Goal: Information Seeking & Learning: Learn about a topic

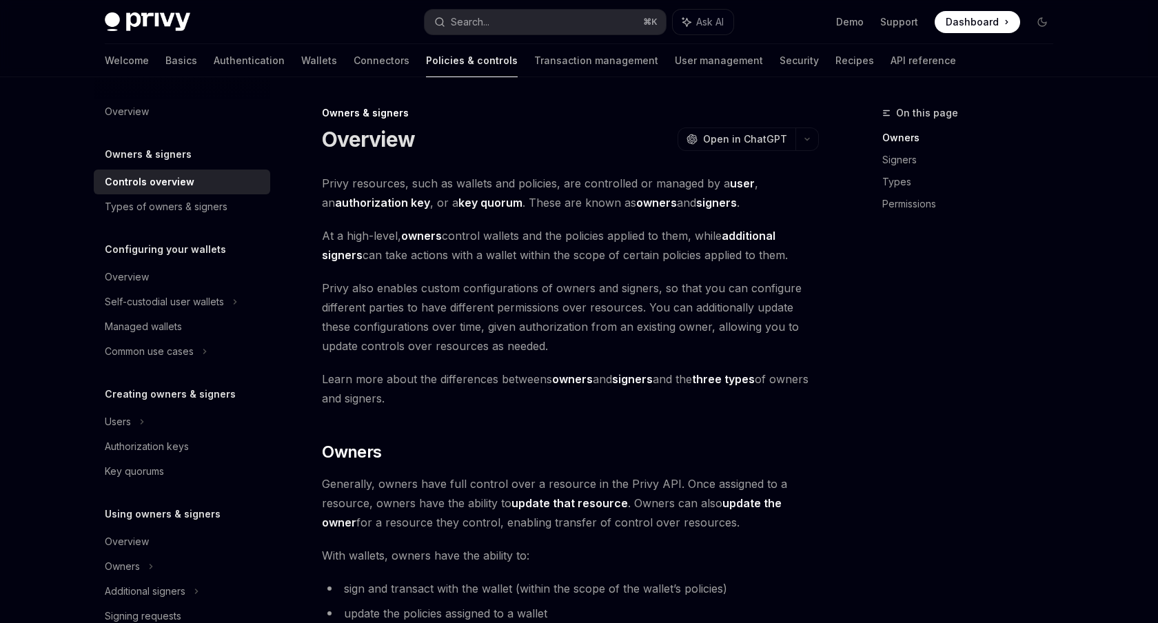
scroll to position [1, 0]
click at [214, 50] on link "Authentication" at bounding box center [249, 60] width 71 height 33
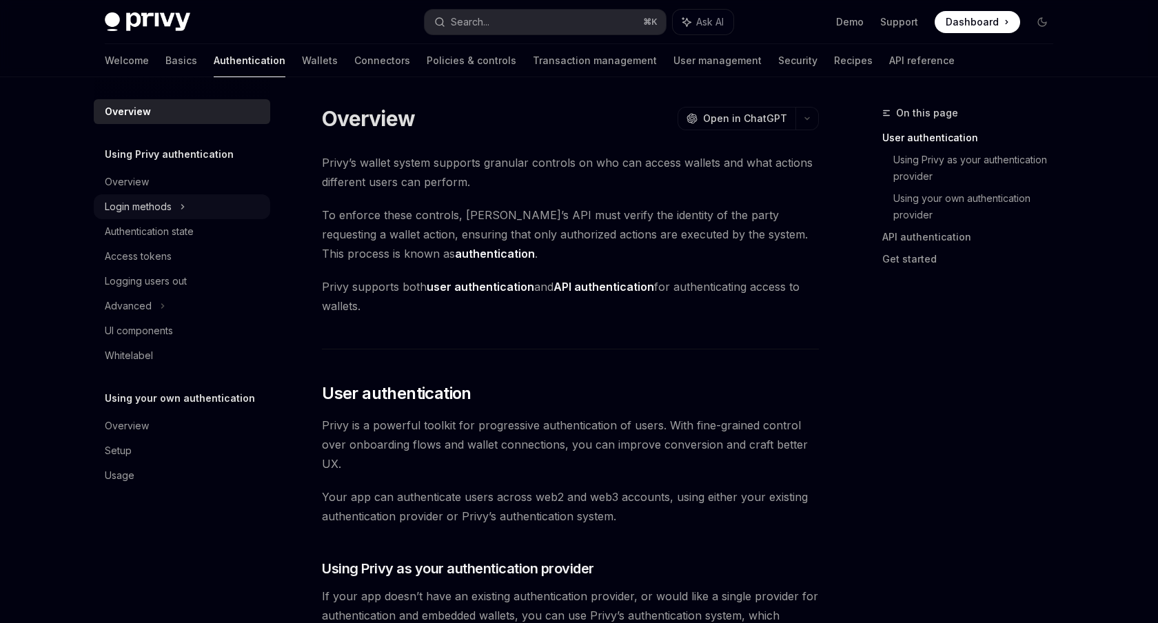
click at [179, 212] on div "Login methods" at bounding box center [182, 206] width 176 height 25
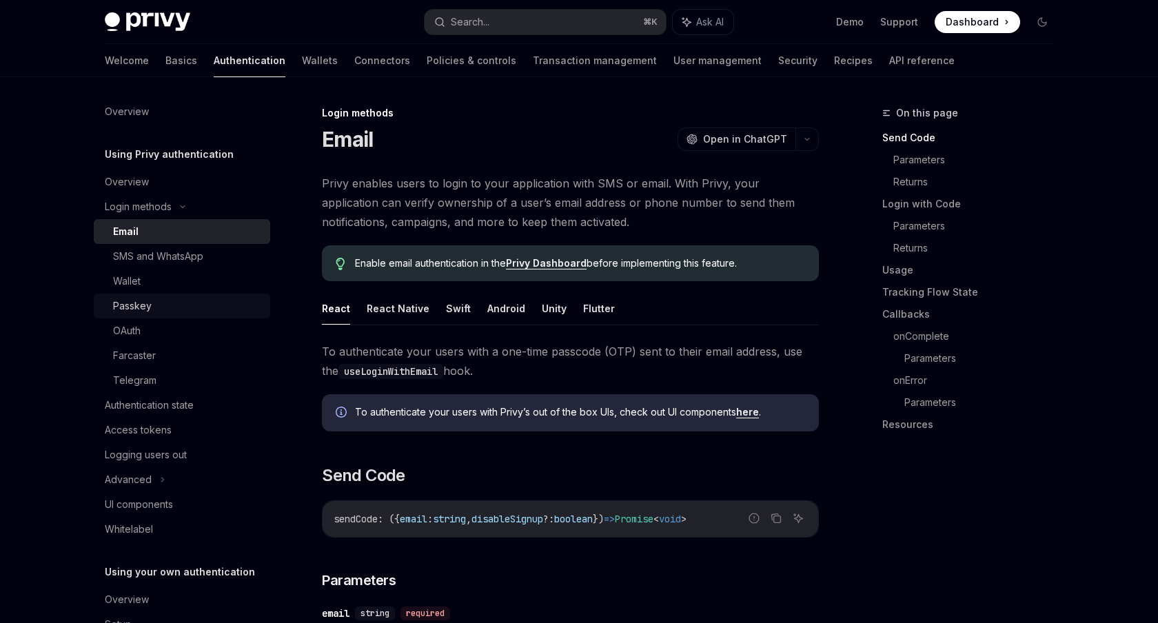
click at [143, 307] on div "Passkey" at bounding box center [132, 306] width 39 height 17
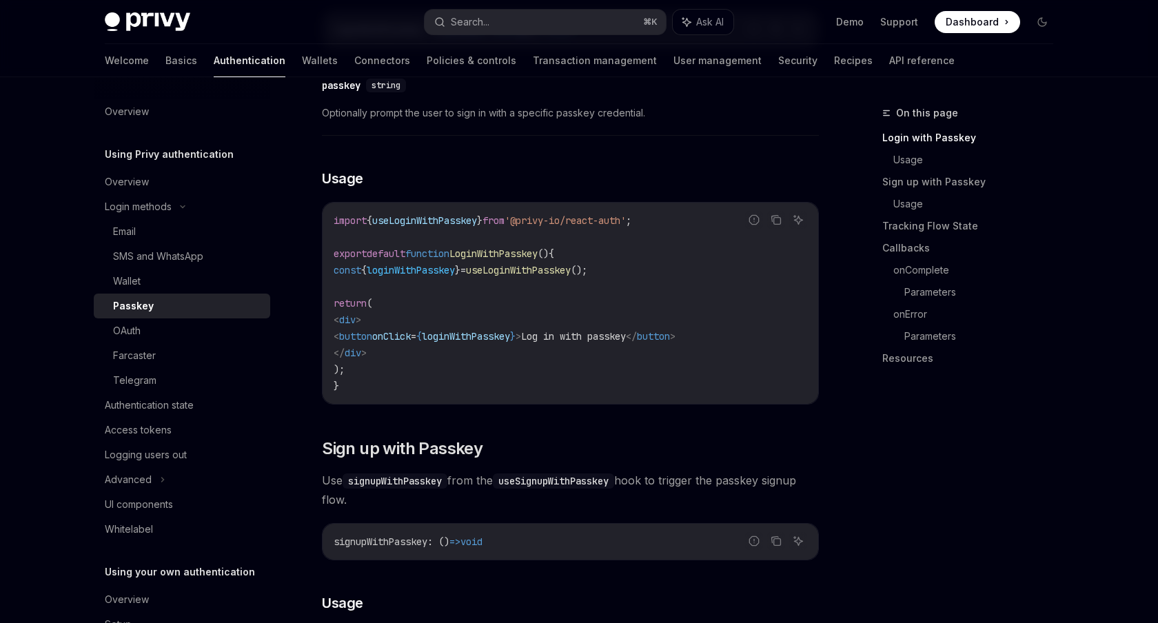
scroll to position [432, 0]
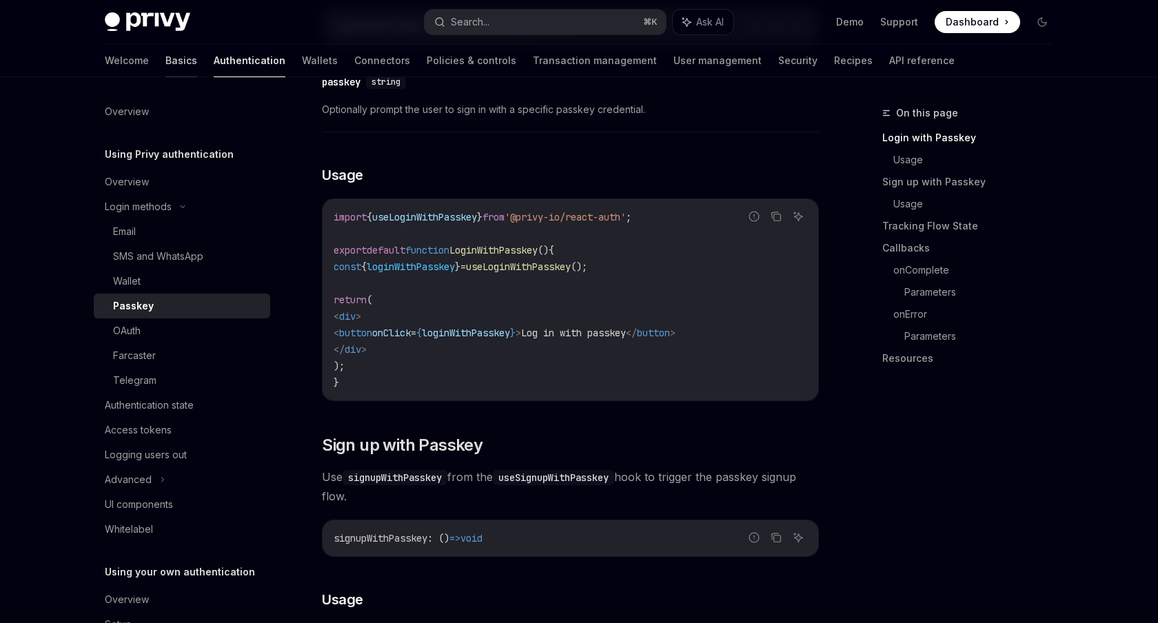
click at [165, 61] on link "Basics" at bounding box center [181, 60] width 32 height 33
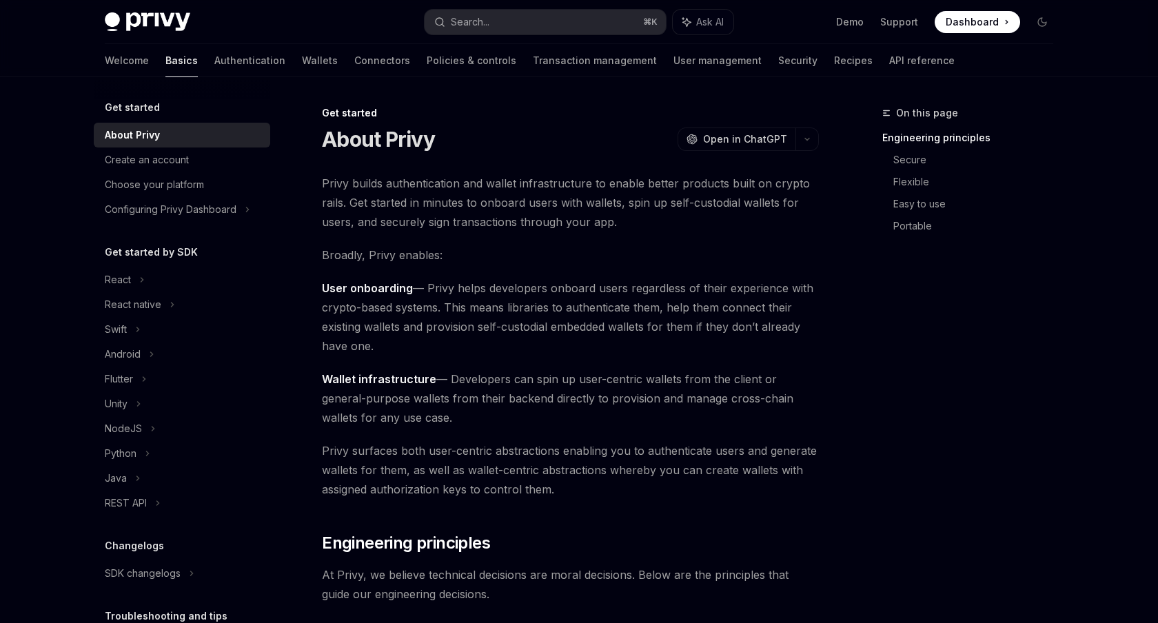
click at [152, 143] on div "About Privy" at bounding box center [132, 135] width 55 height 17
click at [171, 165] on div "Create an account" at bounding box center [147, 160] width 84 height 17
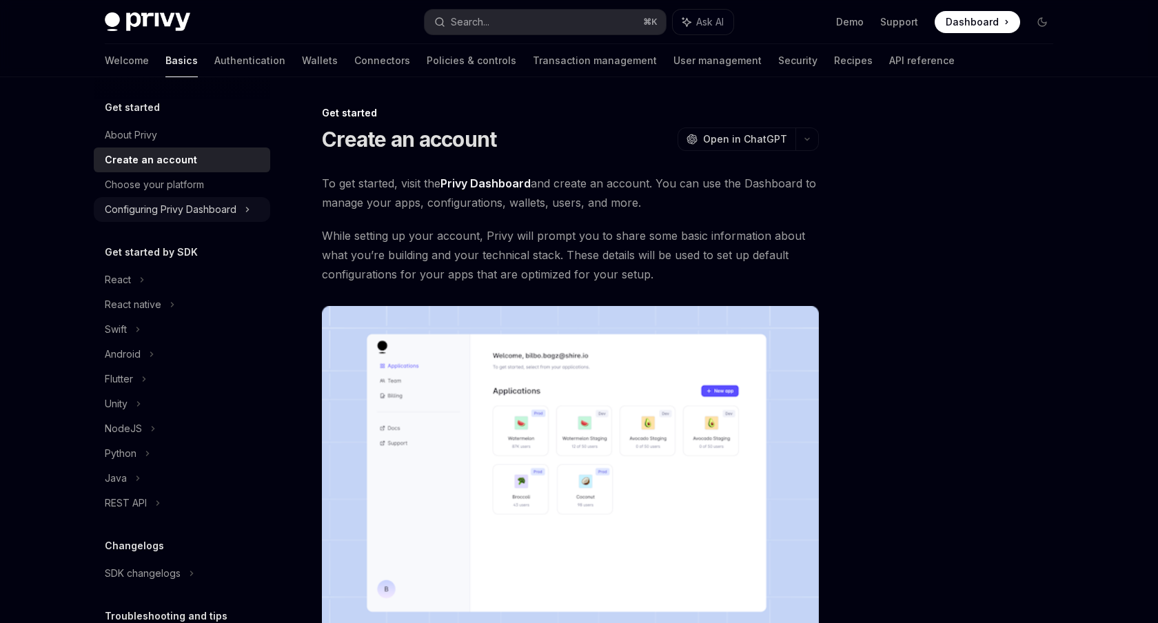
click at [176, 216] on div "Configuring Privy Dashboard" at bounding box center [171, 209] width 132 height 17
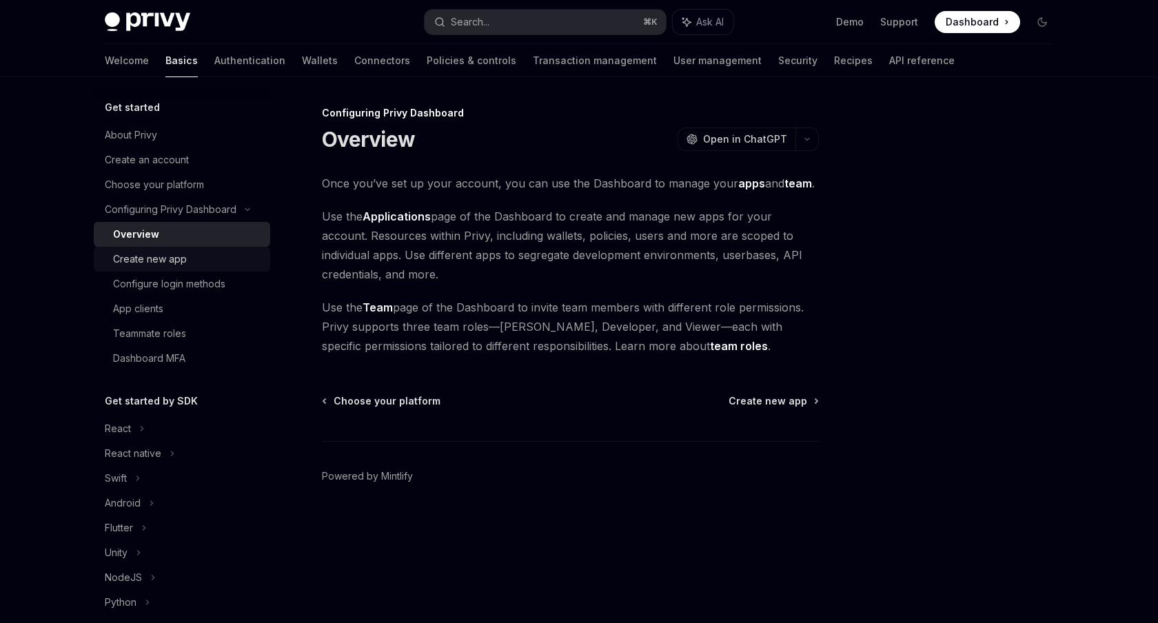
click at [172, 267] on div "Create new app" at bounding box center [150, 259] width 74 height 17
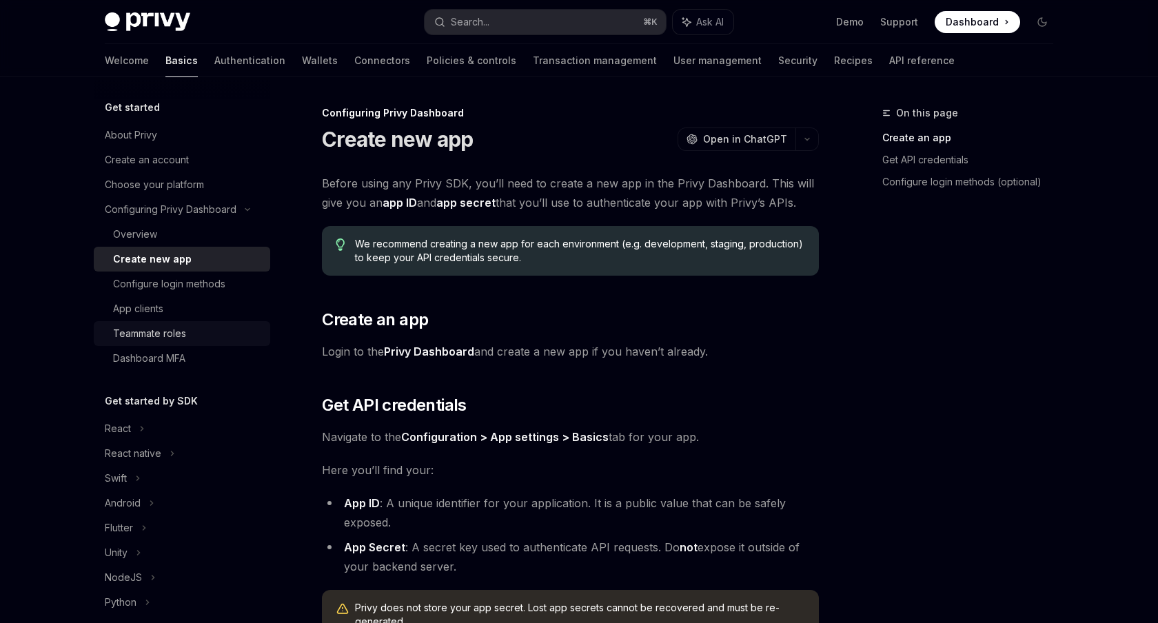
scroll to position [1, 0]
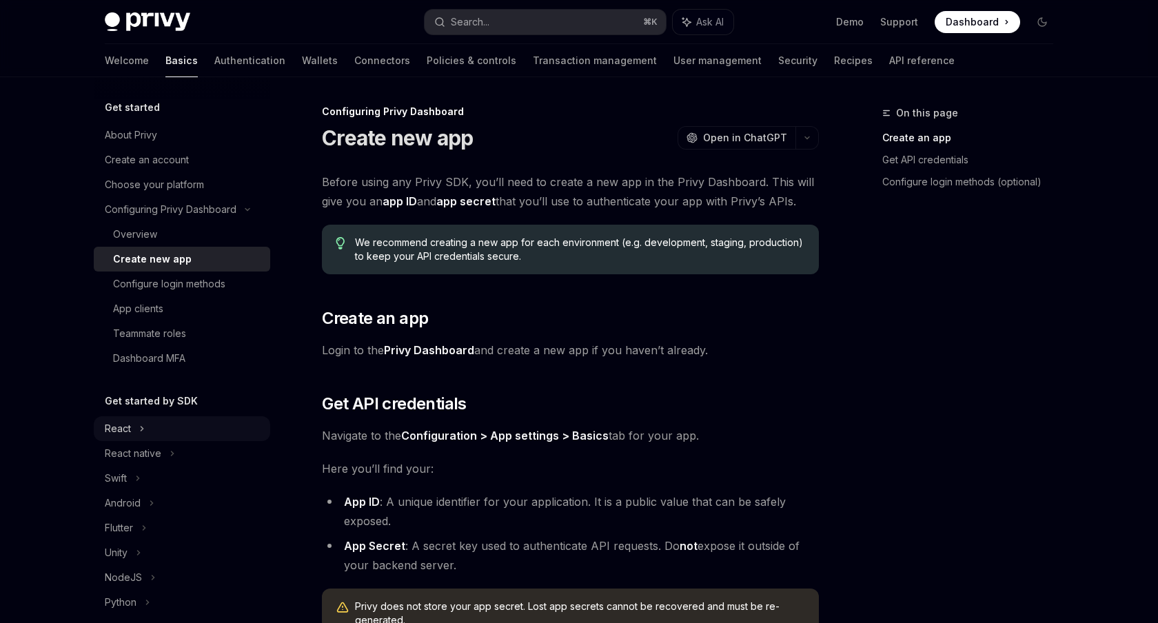
click at [133, 434] on div "React" at bounding box center [182, 428] width 176 height 25
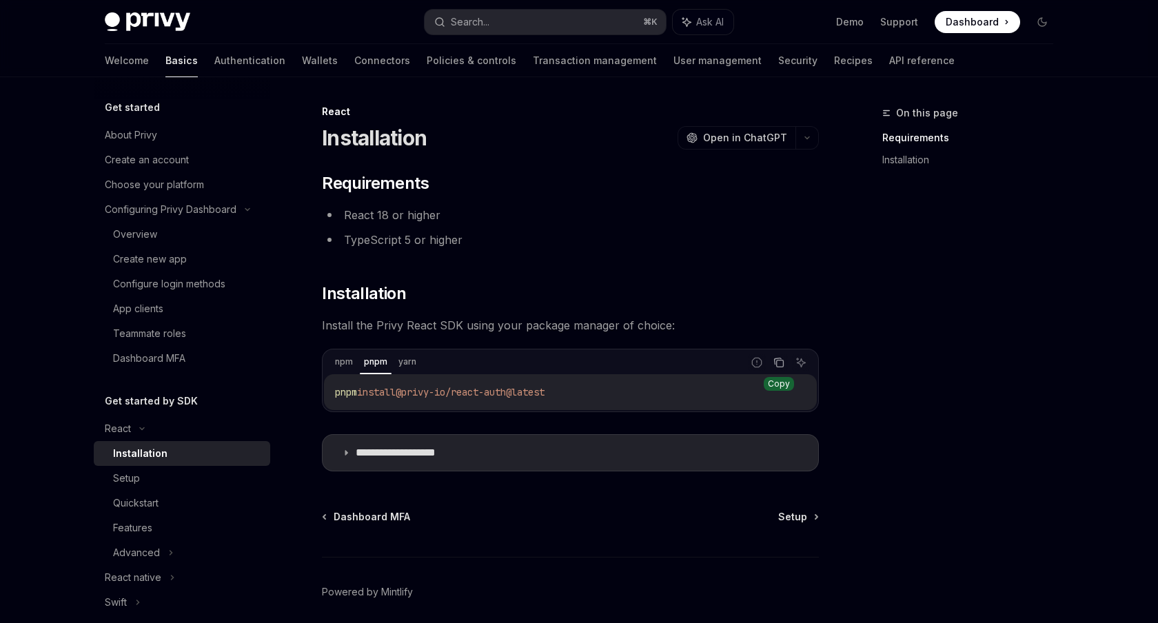
click at [780, 365] on icon "Copy the contents from the code block" at bounding box center [778, 362] width 11 height 11
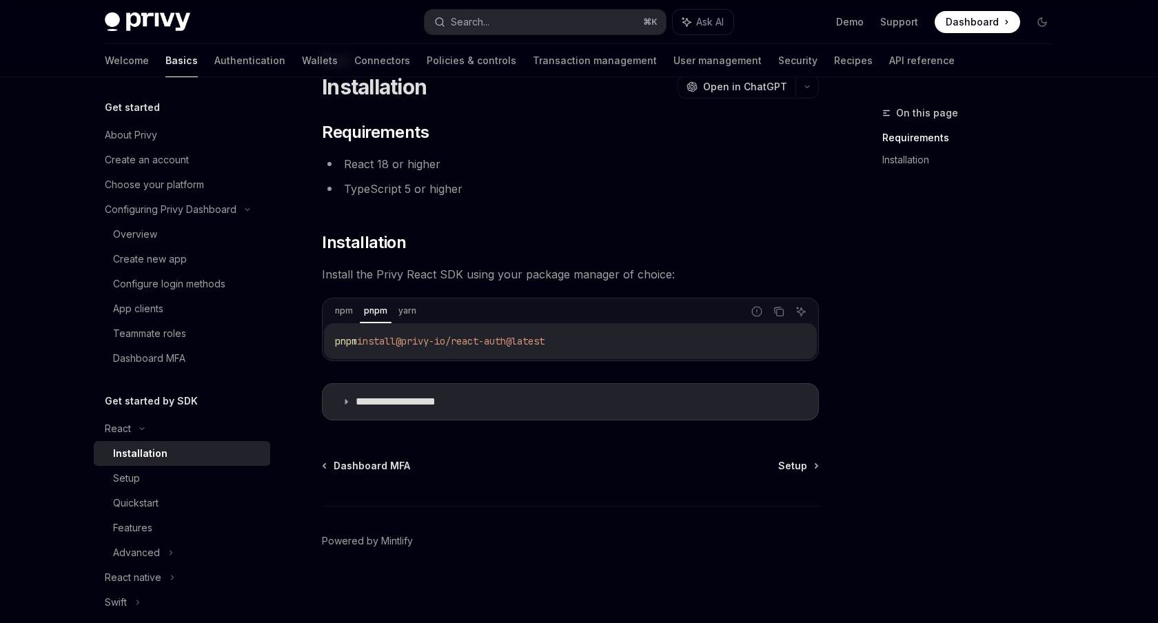
scroll to position [54, 0]
click at [214, 70] on link "Authentication" at bounding box center [249, 60] width 71 height 33
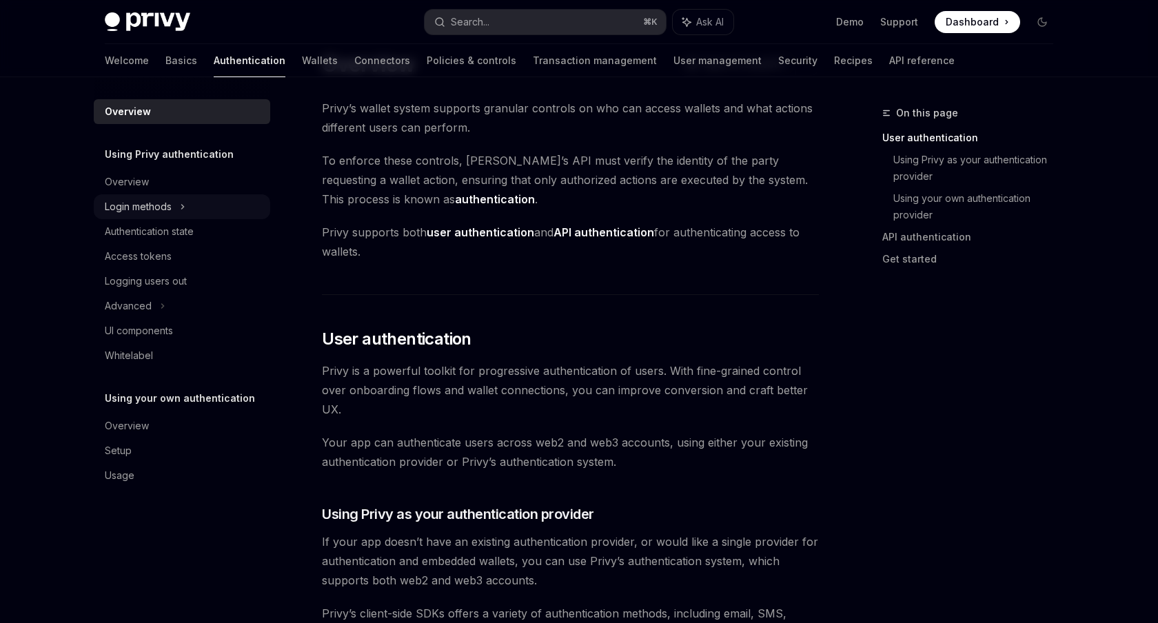
click at [169, 209] on div "Login methods" at bounding box center [138, 207] width 67 height 17
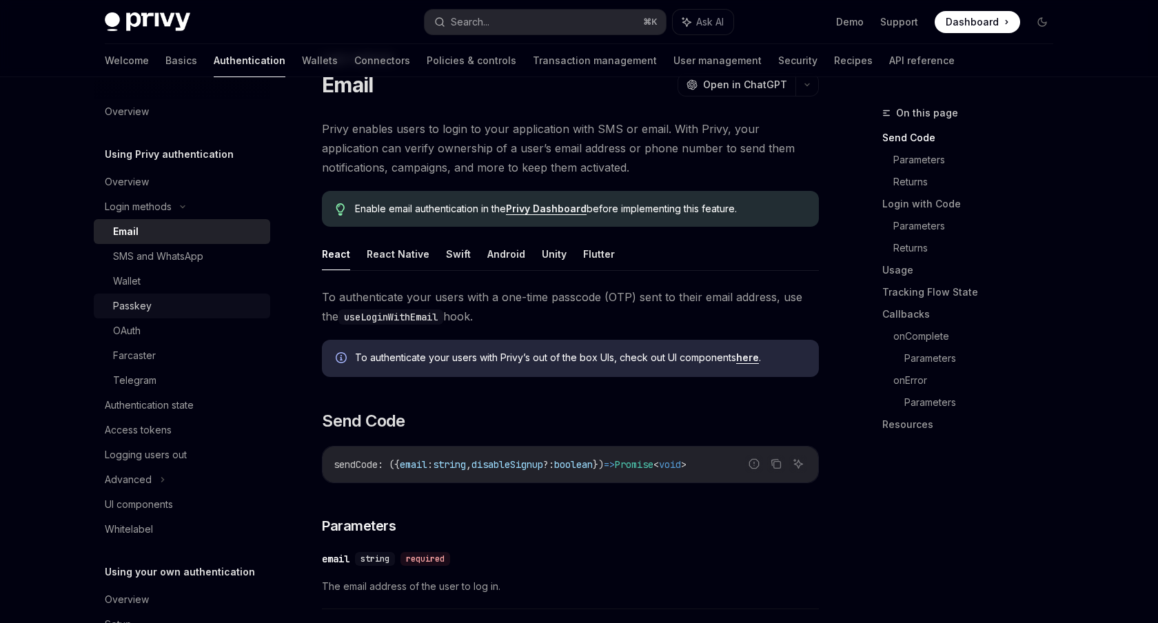
click at [149, 304] on div "Passkey" at bounding box center [132, 306] width 39 height 17
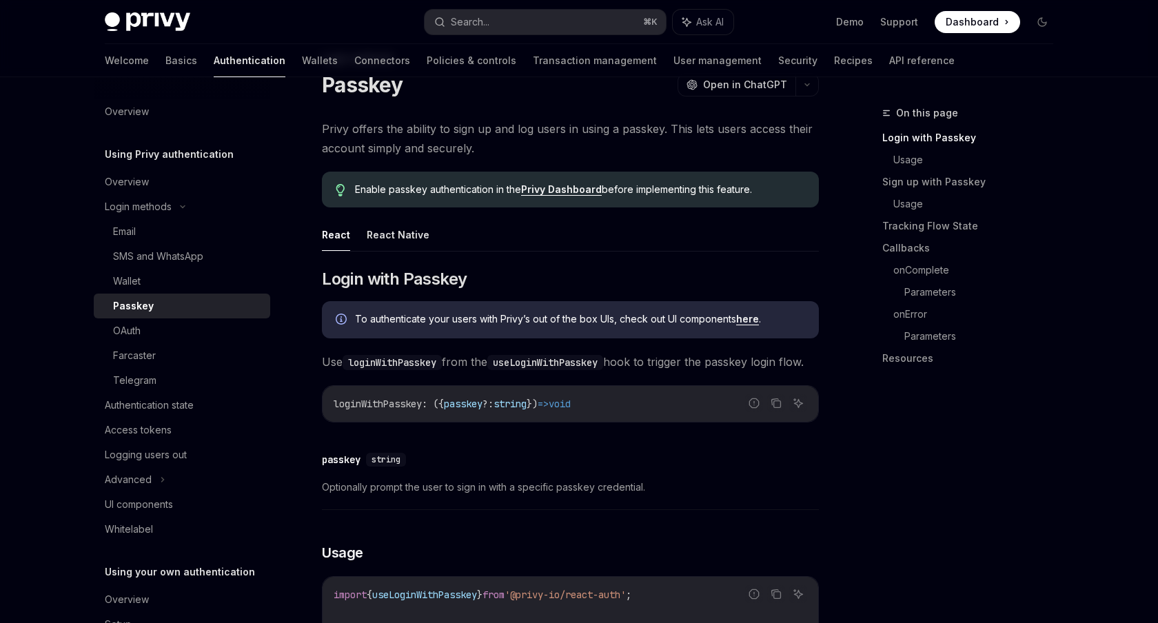
scroll to position [230, 0]
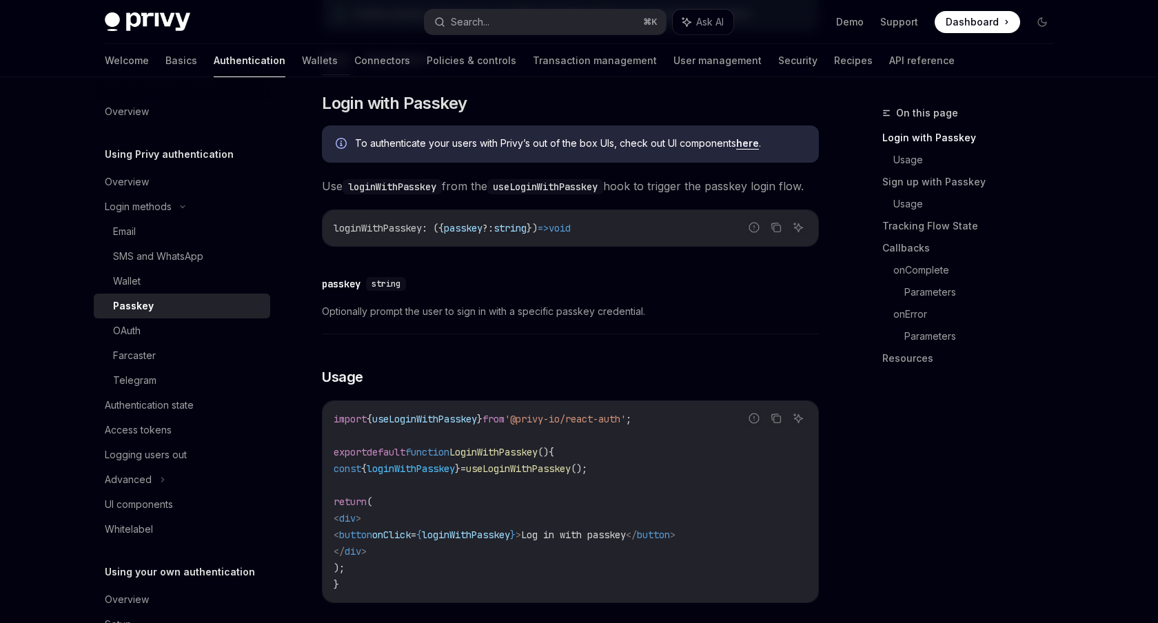
click at [555, 475] on span "useLoginWithPasskey" at bounding box center [518, 468] width 105 height 12
copy code "const { loginWithPasskey } = useLoginWithPasskey ();"
click at [560, 507] on code "import { useLoginWithPasskey } from '@privy-io/react-auth' ; export default fun…" at bounding box center [571, 502] width 474 height 182
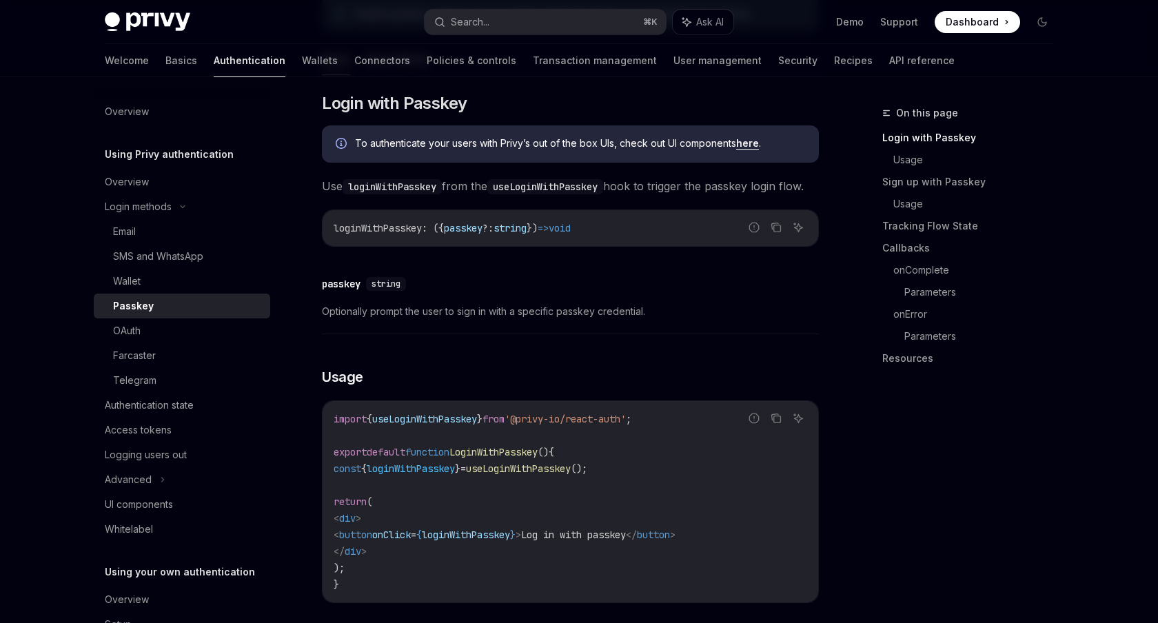
click at [487, 519] on code "import { useLoginWithPasskey } from '@privy-io/react-auth' ; export default fun…" at bounding box center [571, 502] width 474 height 182
click at [332, 467] on div "import { useLoginWithPasskey } from '@privy-io/react-auth' ; export default fun…" at bounding box center [571, 501] width 496 height 201
drag, startPoint x: 345, startPoint y: 487, endPoint x: 393, endPoint y: 587, distance: 111.3
click at [393, 587] on code "import { useLoginWithPasskey } from '@privy-io/react-auth' ; export default fun…" at bounding box center [571, 502] width 474 height 182
copy code "const { loginWithPasskey } = useLoginWithPasskey (); return ( < div > < button …"
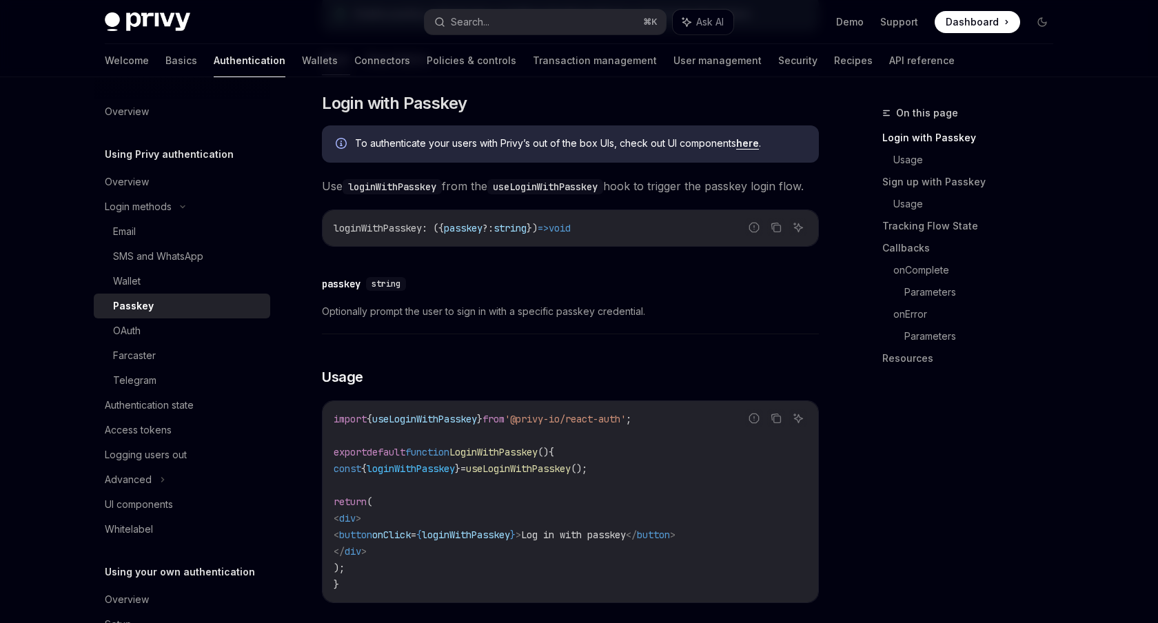
click at [603, 190] on code "useLoginWithPasskey" at bounding box center [545, 186] width 116 height 15
click at [165, 61] on link "Basics" at bounding box center [181, 60] width 32 height 33
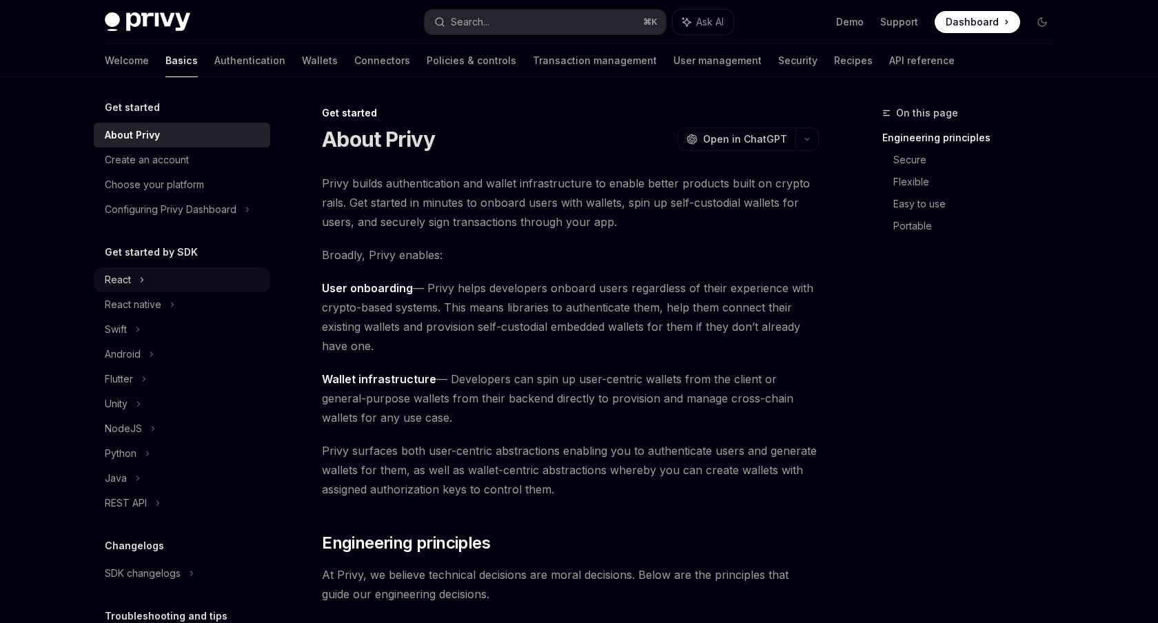
click at [126, 280] on div "React" at bounding box center [118, 280] width 26 height 17
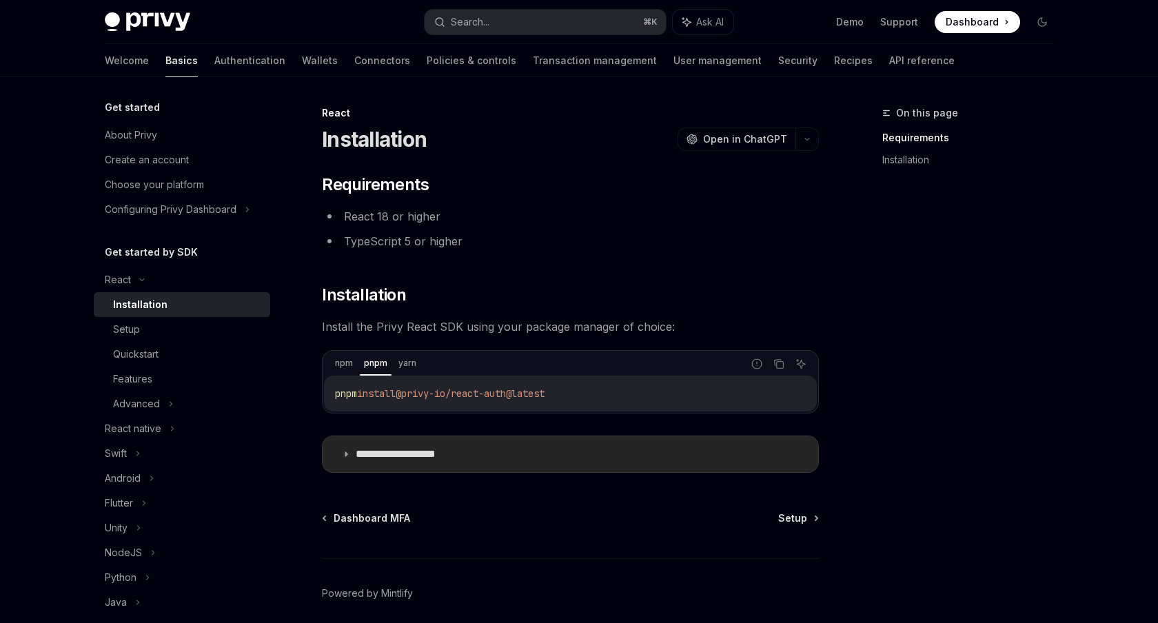
scroll to position [54, 0]
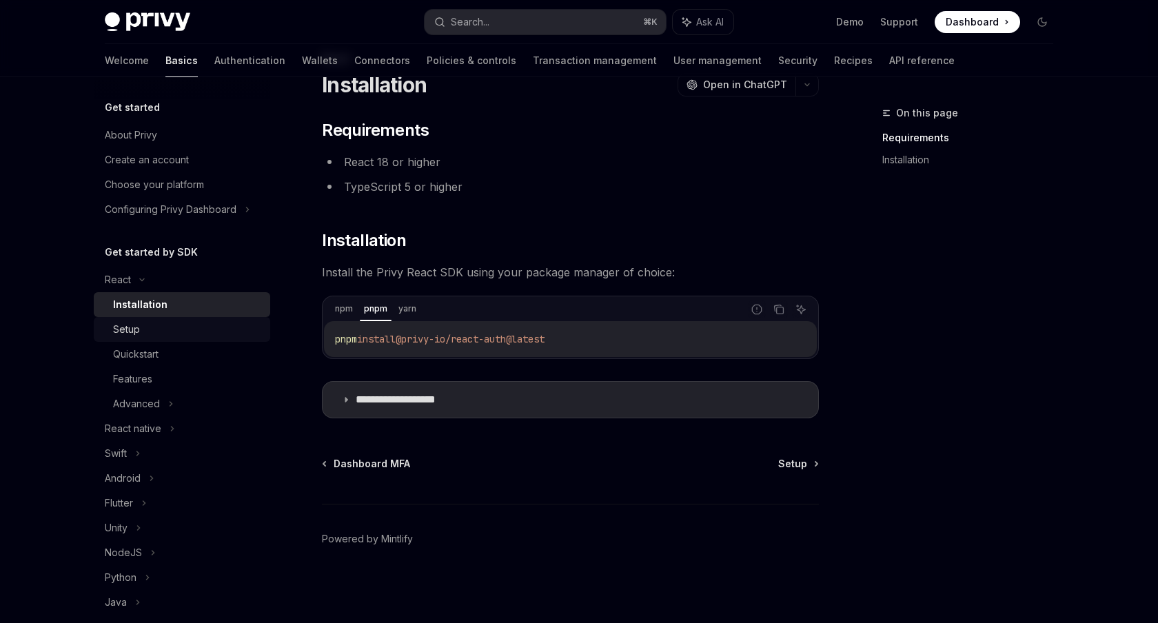
click at [165, 332] on div "Setup" at bounding box center [187, 329] width 149 height 17
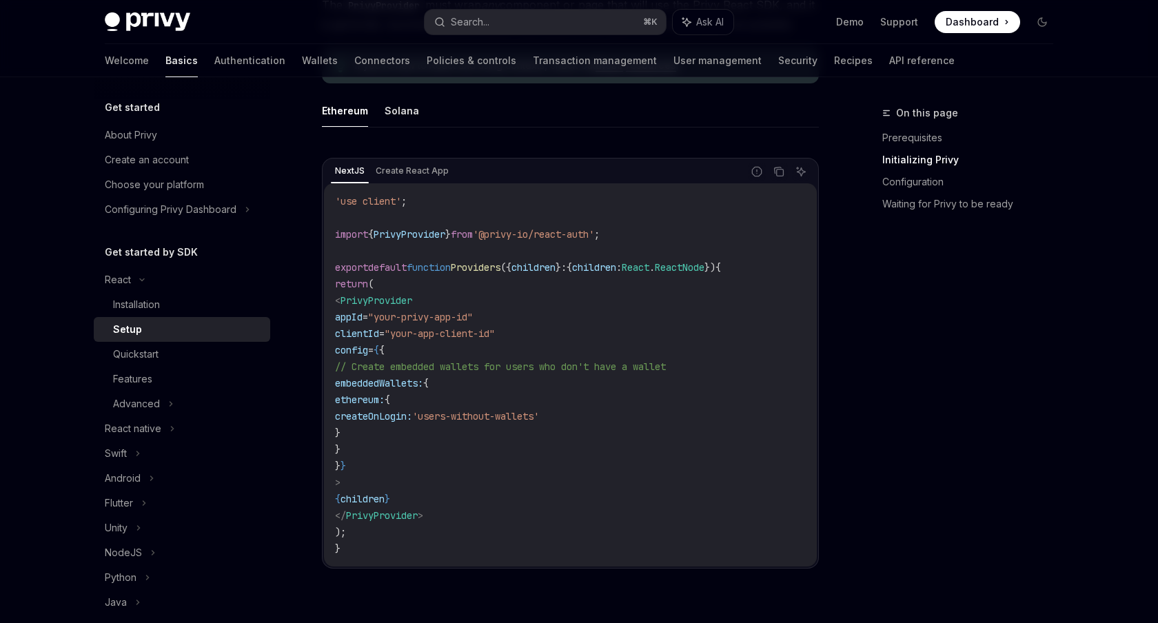
scroll to position [403, 0]
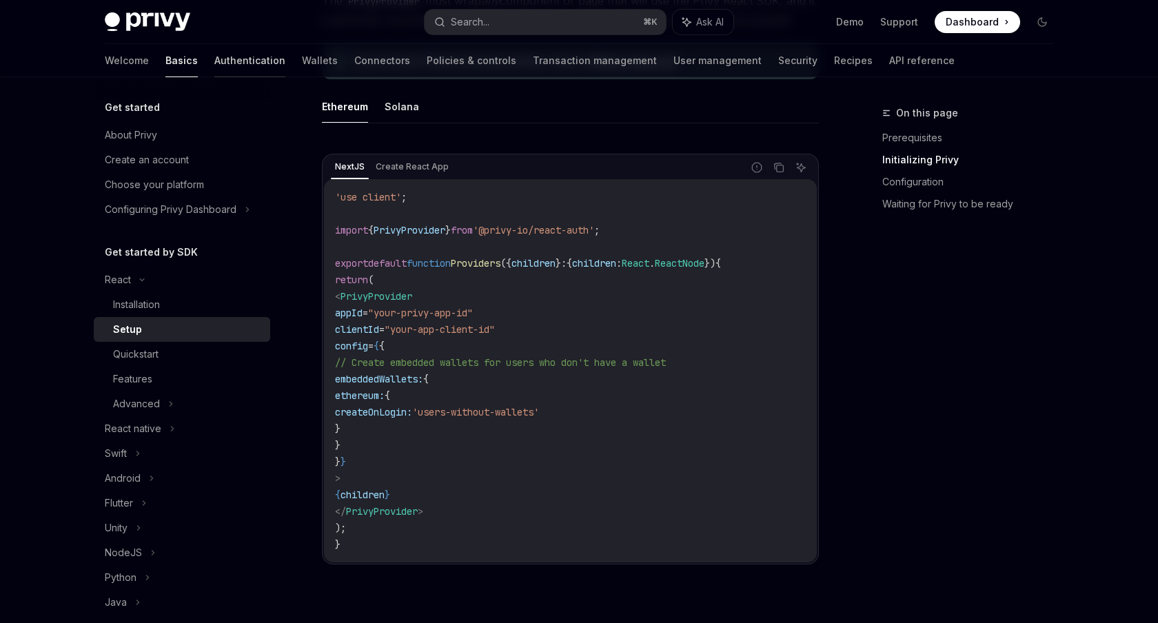
click at [214, 53] on link "Authentication" at bounding box center [249, 60] width 71 height 33
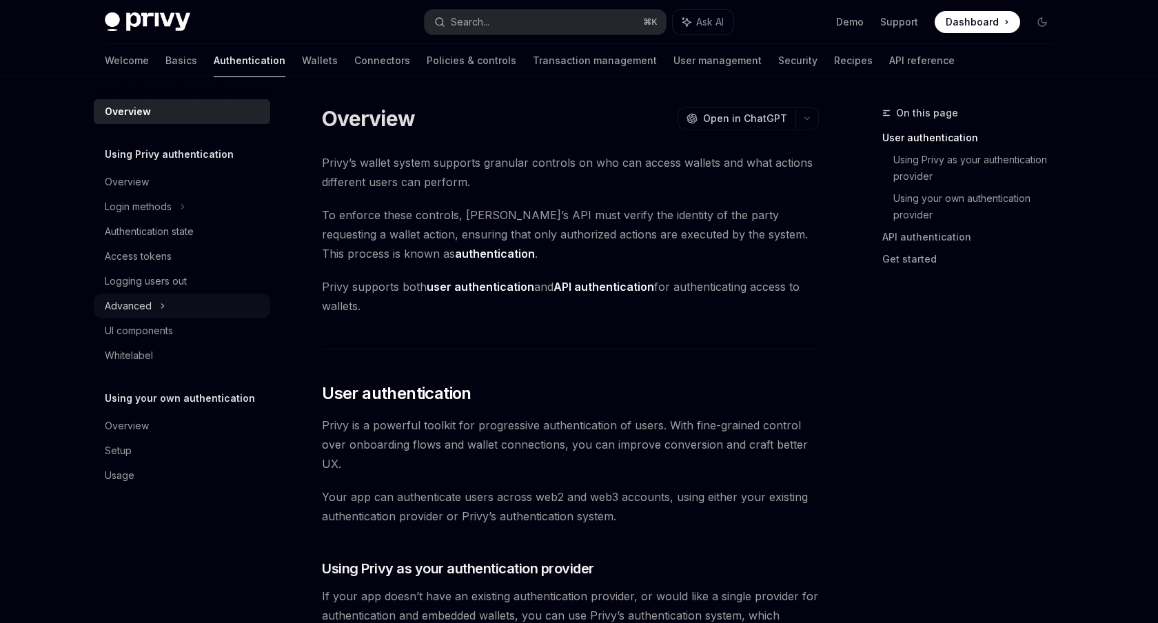
click at [162, 307] on icon at bounding box center [163, 306] width 2 height 4
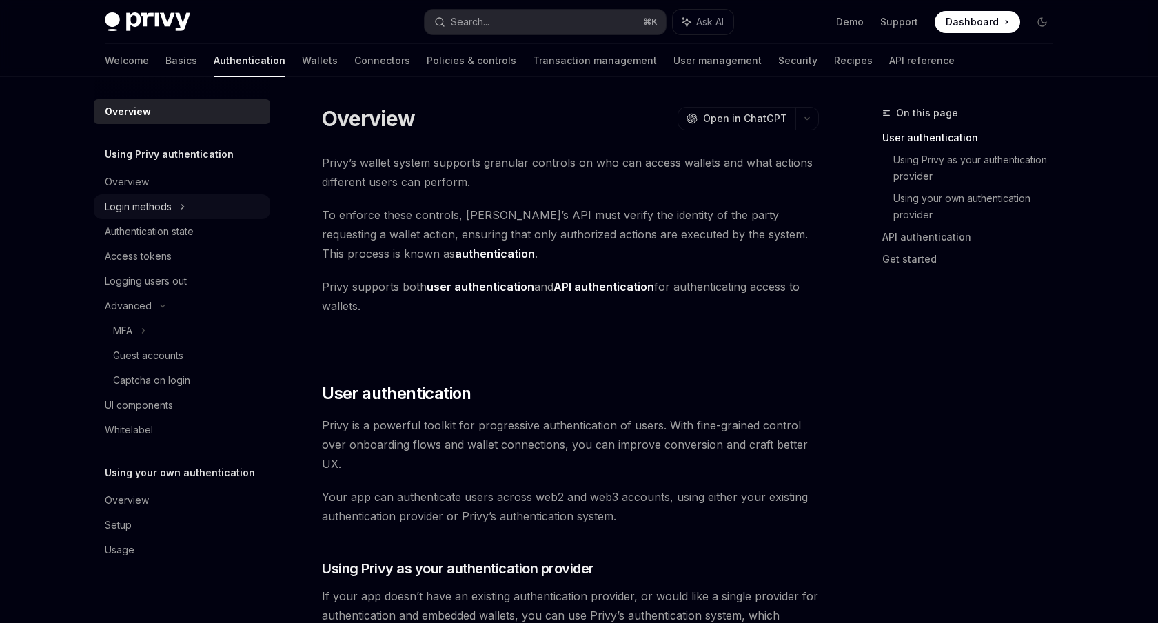
click at [147, 217] on div "Login methods" at bounding box center [182, 206] width 176 height 25
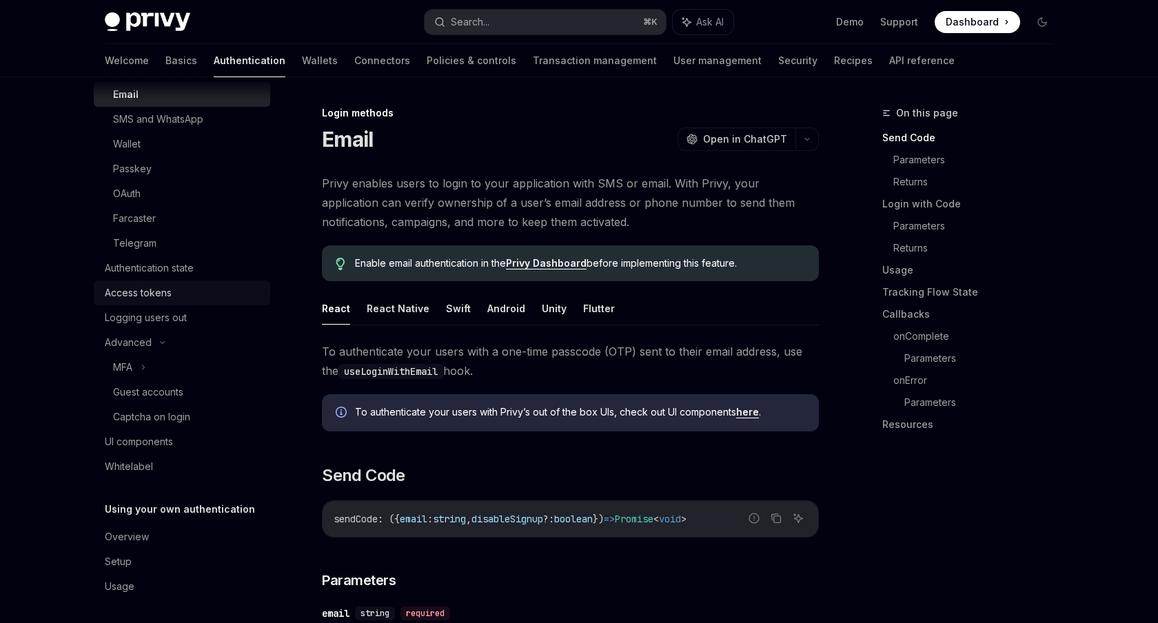
scroll to position [141, 0]
click at [156, 435] on div "UI components" at bounding box center [139, 438] width 68 height 17
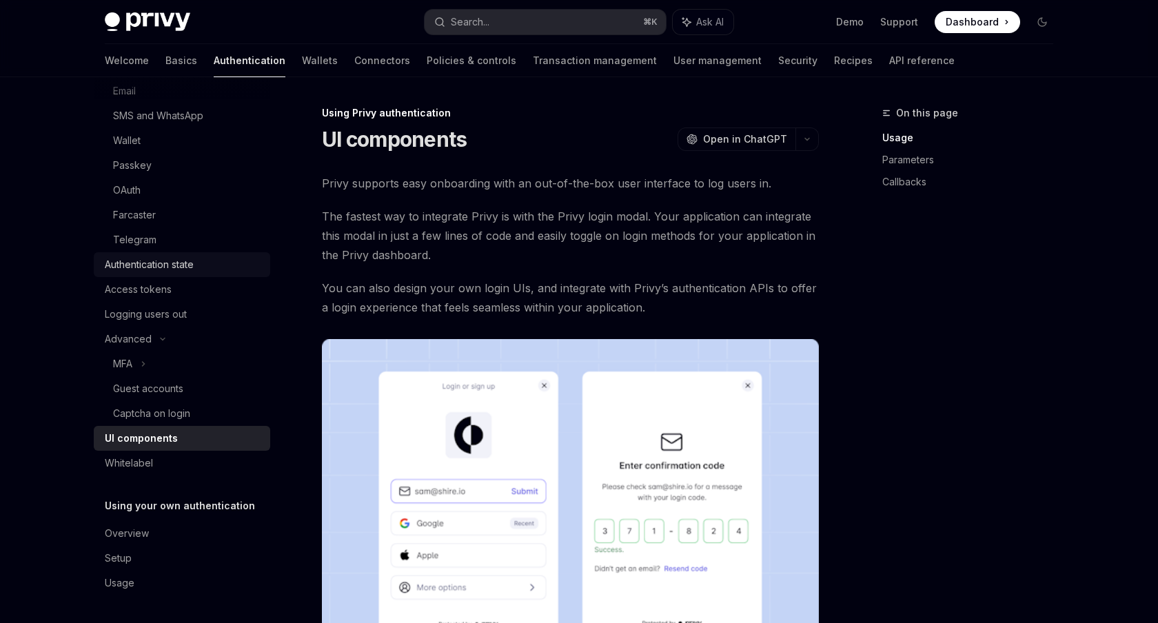
click at [163, 258] on div "Authentication state" at bounding box center [149, 264] width 89 height 17
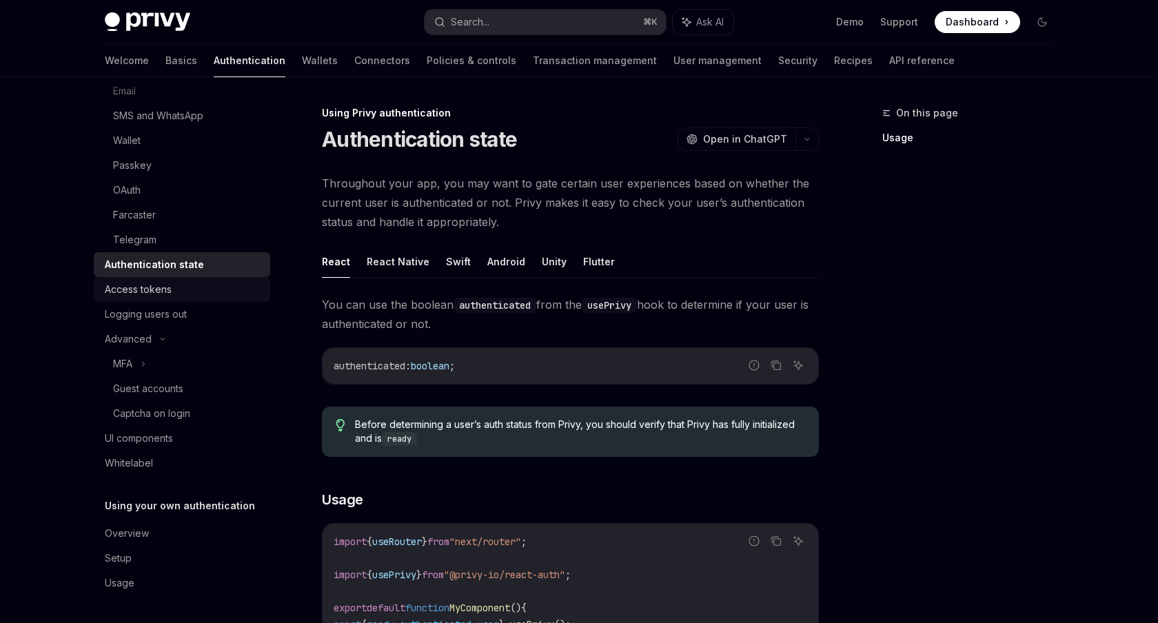
click at [164, 294] on div "Access tokens" at bounding box center [138, 289] width 67 height 17
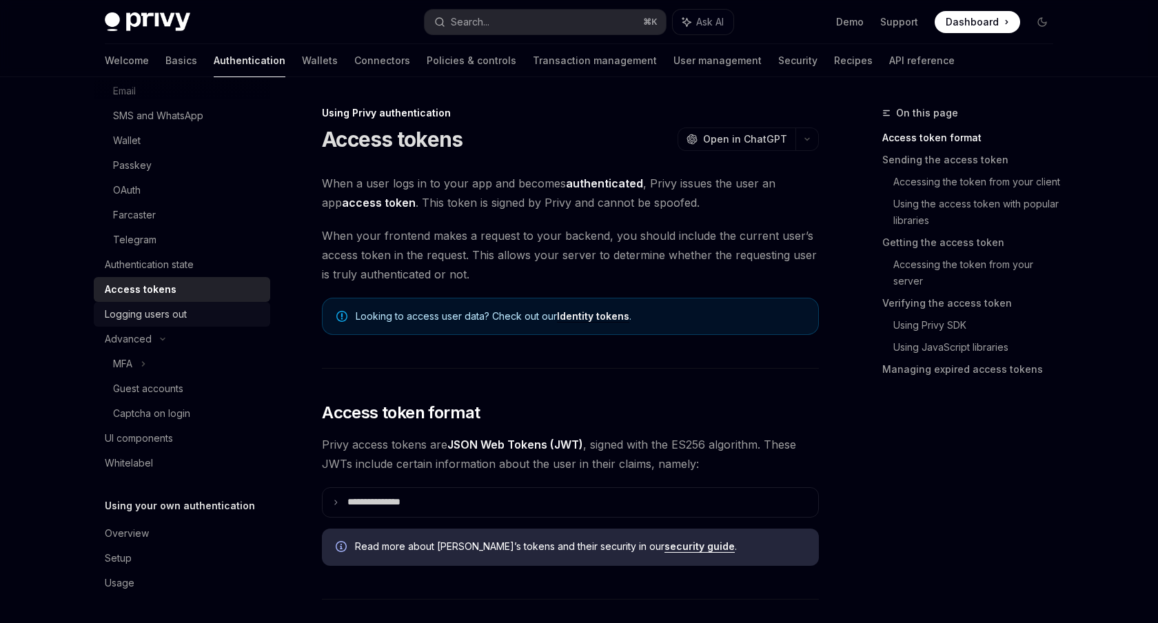
click at [174, 317] on div "Logging users out" at bounding box center [146, 314] width 82 height 17
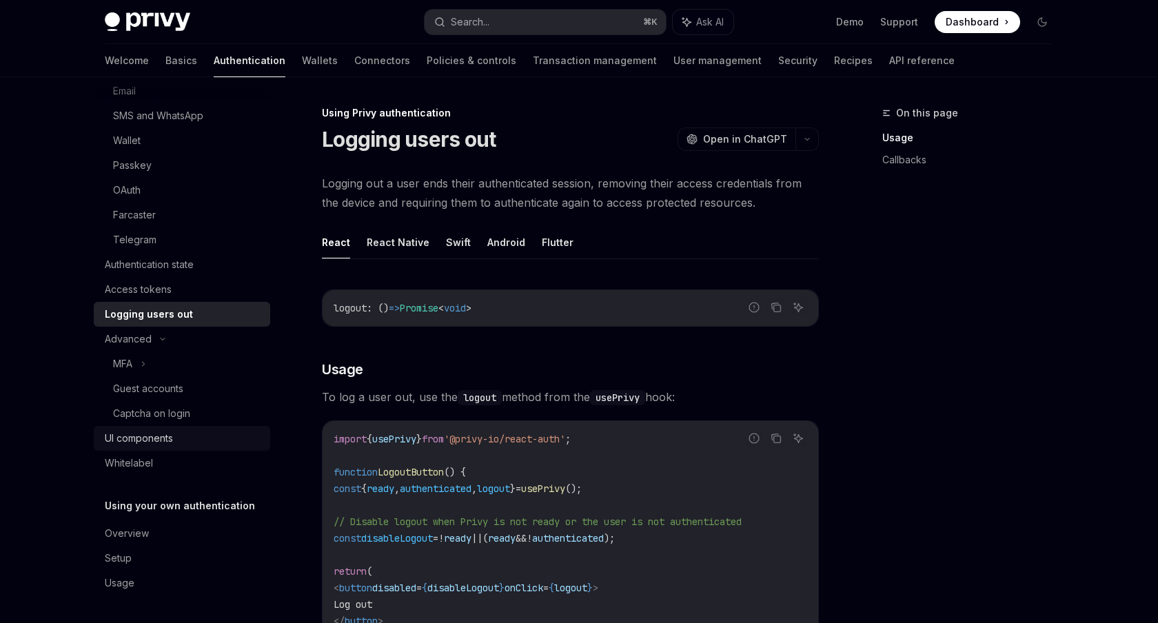
click at [158, 447] on link "UI components" at bounding box center [182, 438] width 176 height 25
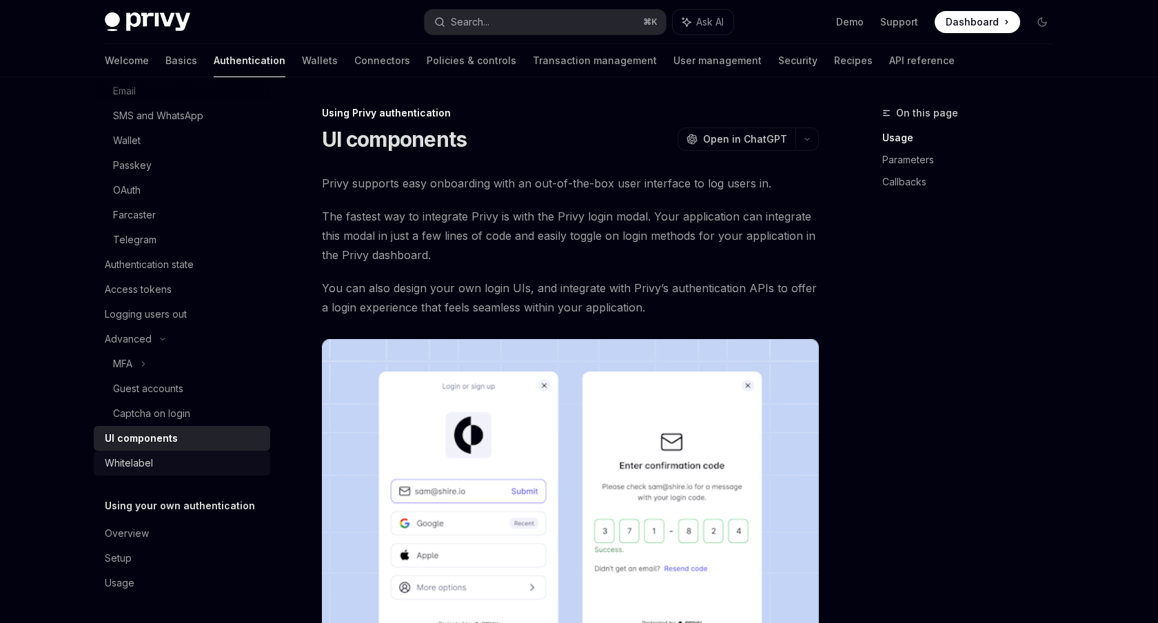
click at [151, 465] on div "Whitelabel" at bounding box center [129, 463] width 48 height 17
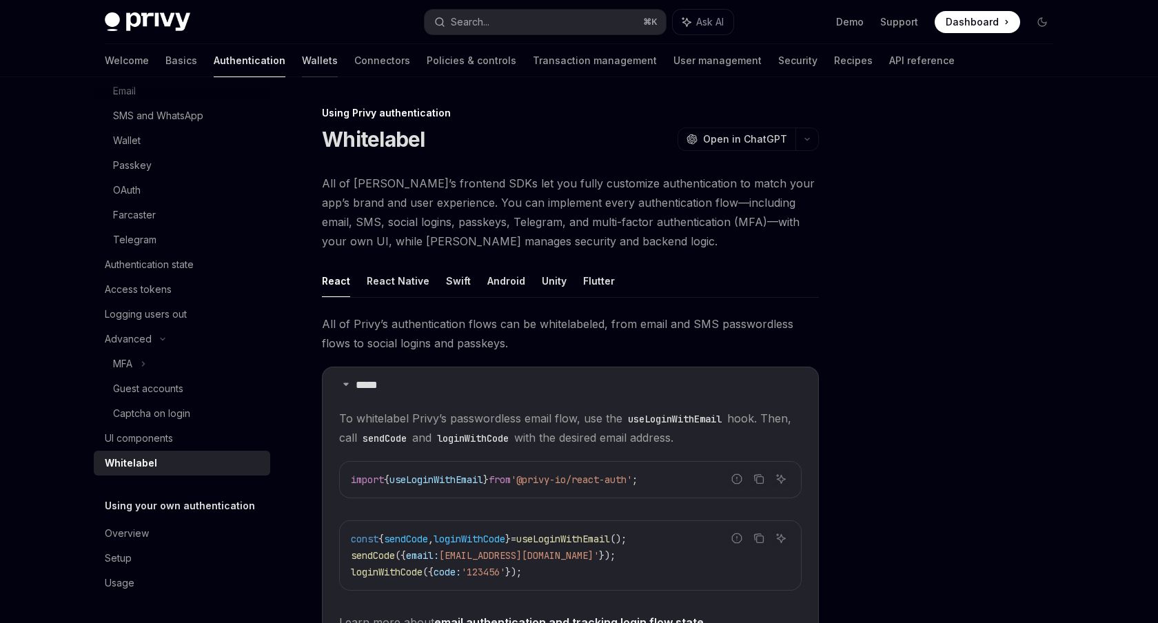
click at [302, 57] on link "Wallets" at bounding box center [320, 60] width 36 height 33
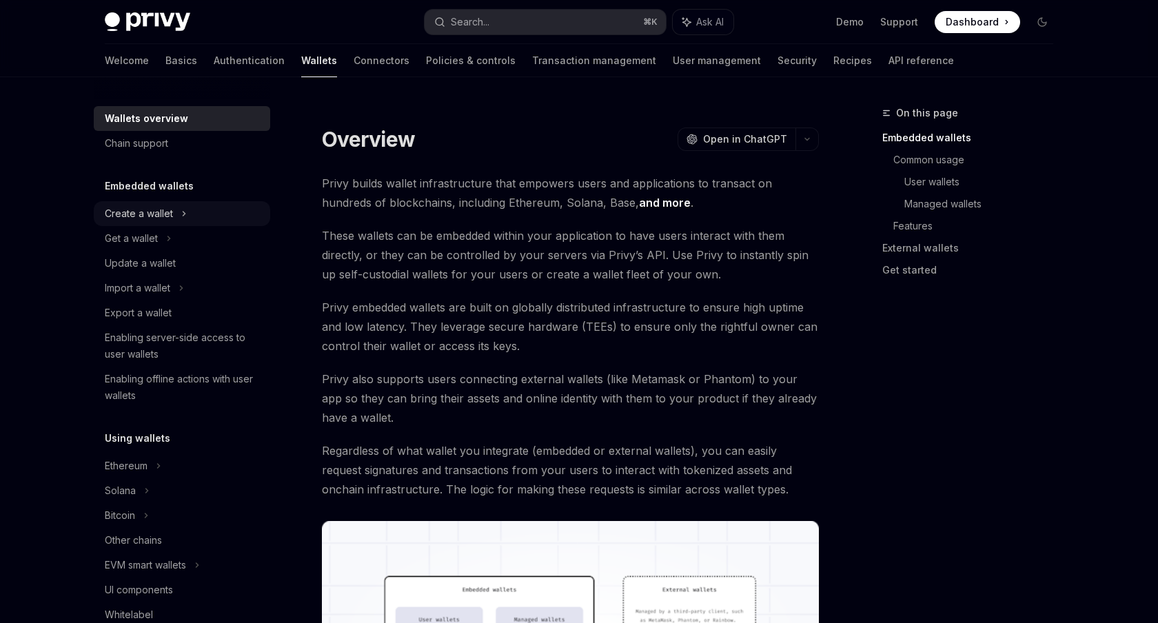
click at [179, 222] on div "Create a wallet" at bounding box center [182, 213] width 176 height 25
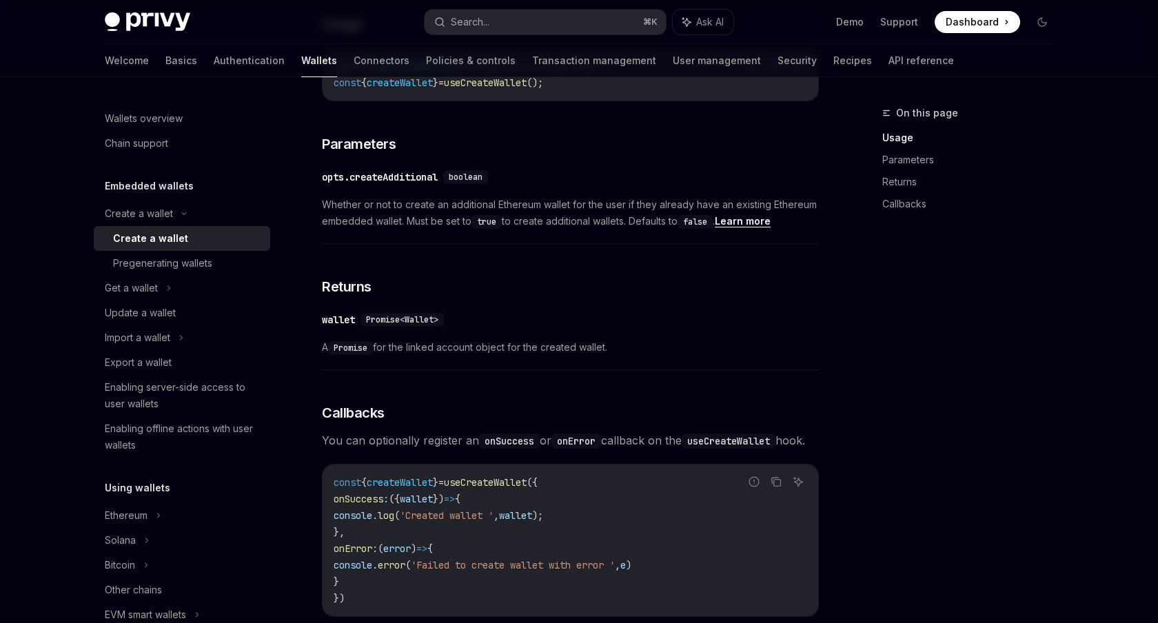
scroll to position [682, 0]
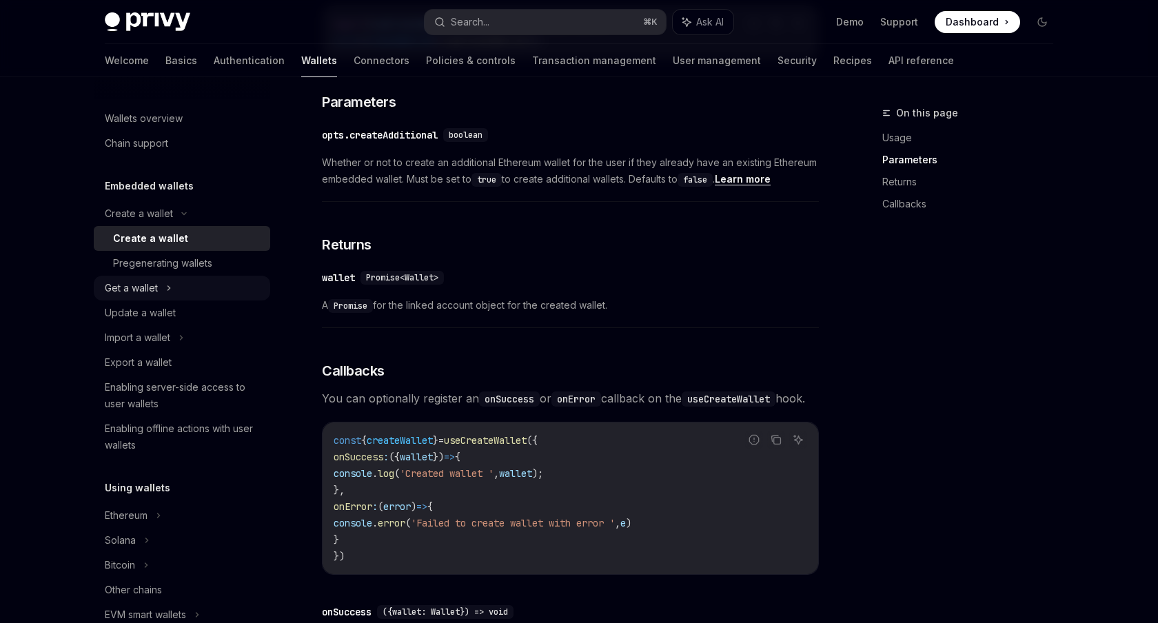
click at [170, 287] on icon at bounding box center [169, 288] width 6 height 17
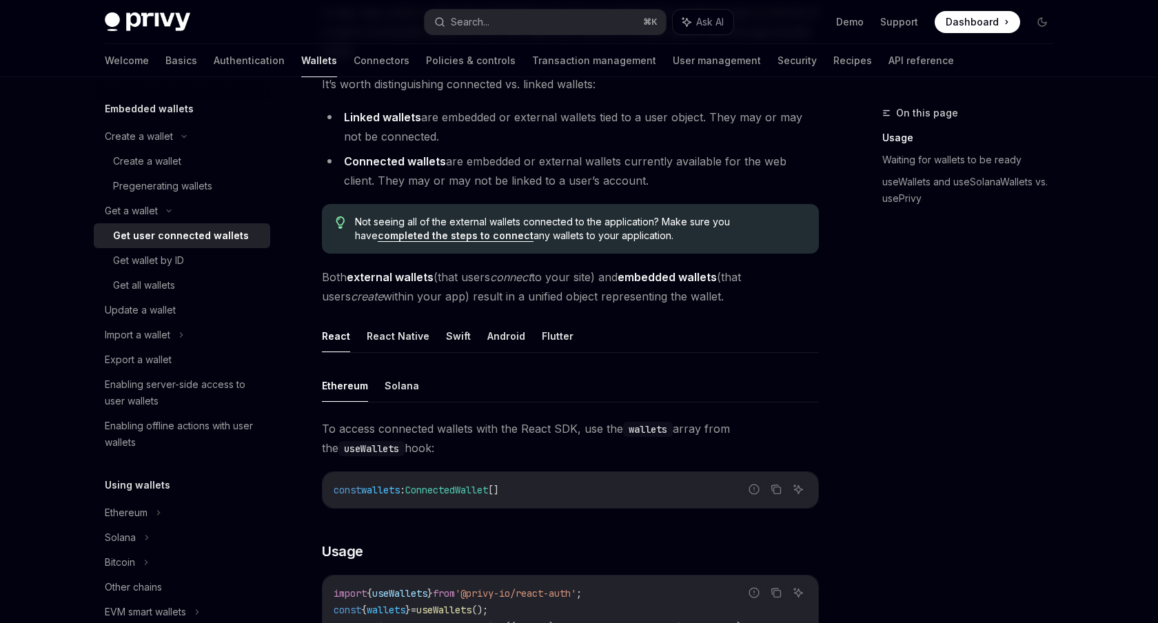
scroll to position [28, 0]
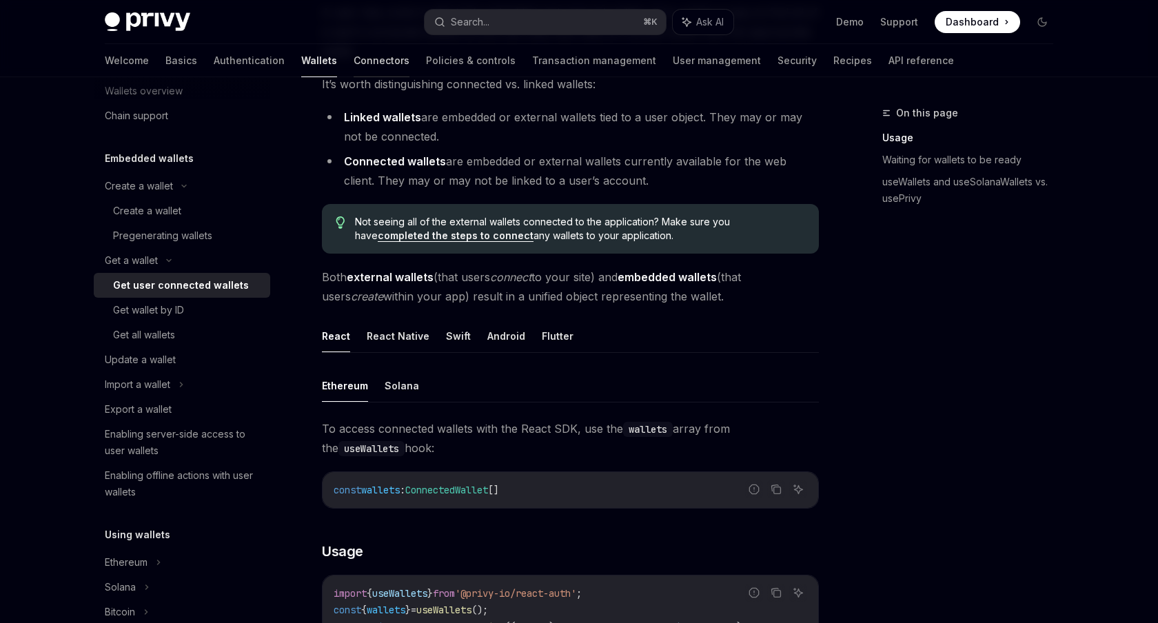
click at [354, 56] on link "Connectors" at bounding box center [382, 60] width 56 height 33
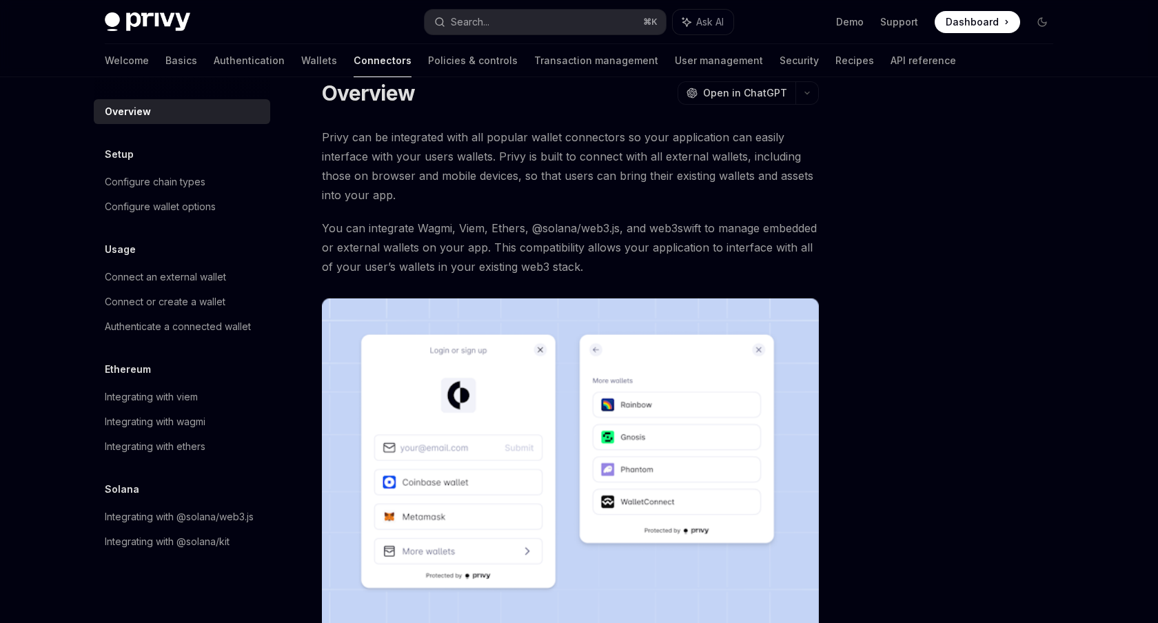
scroll to position [13, 0]
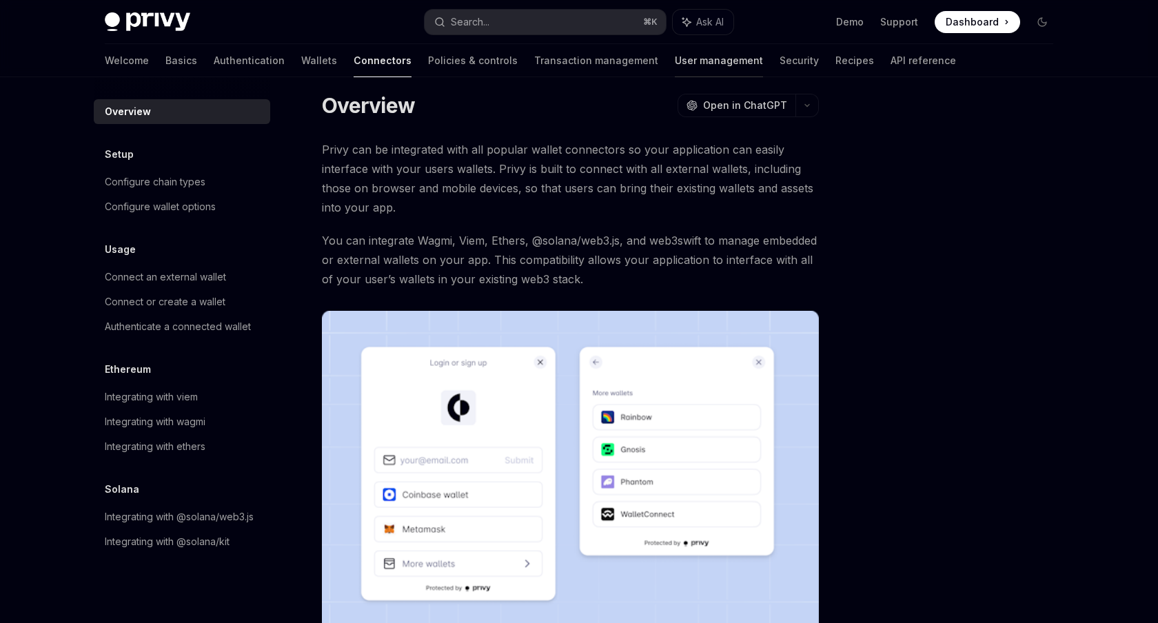
click at [675, 68] on link "User management" at bounding box center [719, 60] width 88 height 33
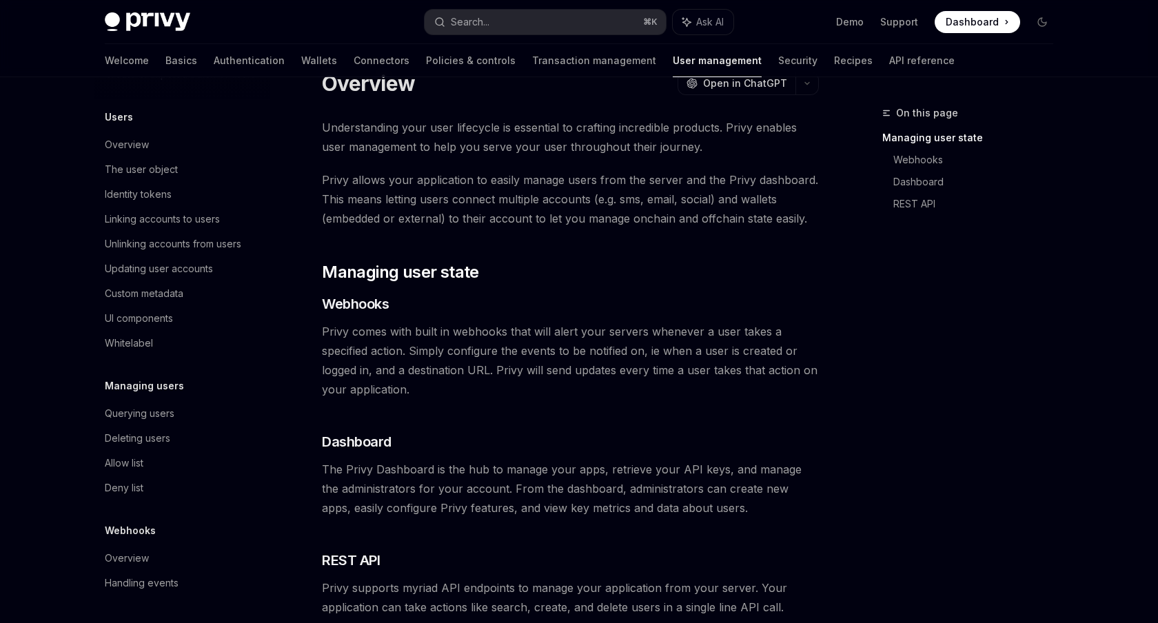
scroll to position [51, 0]
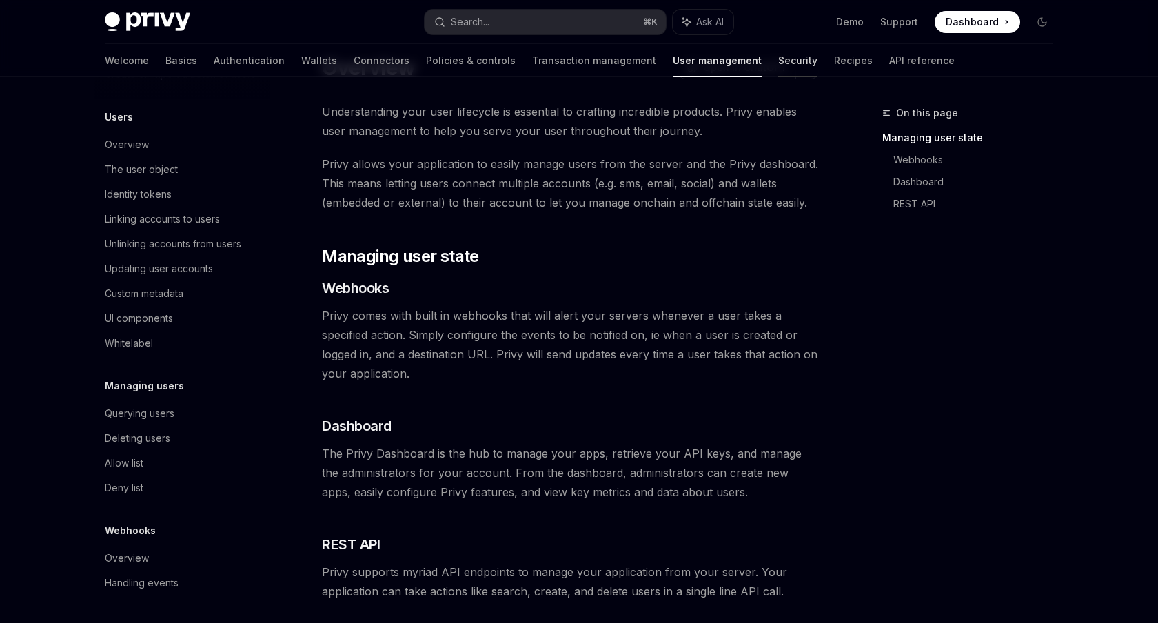
click at [778, 64] on link "Security" at bounding box center [797, 60] width 39 height 33
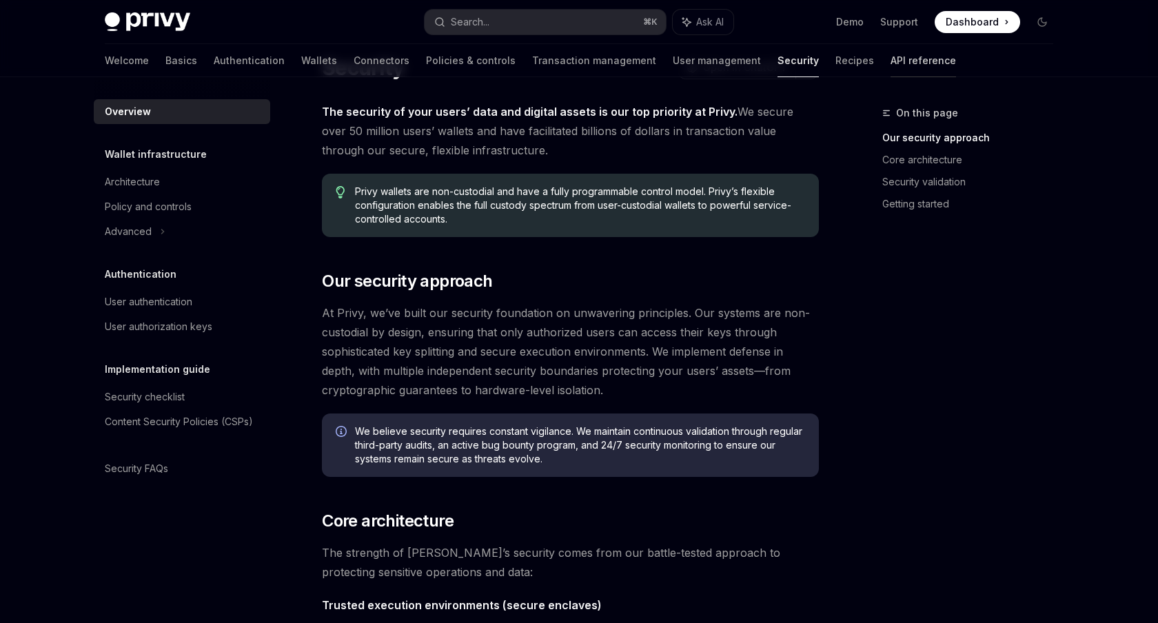
click at [891, 72] on link "API reference" at bounding box center [923, 60] width 65 height 33
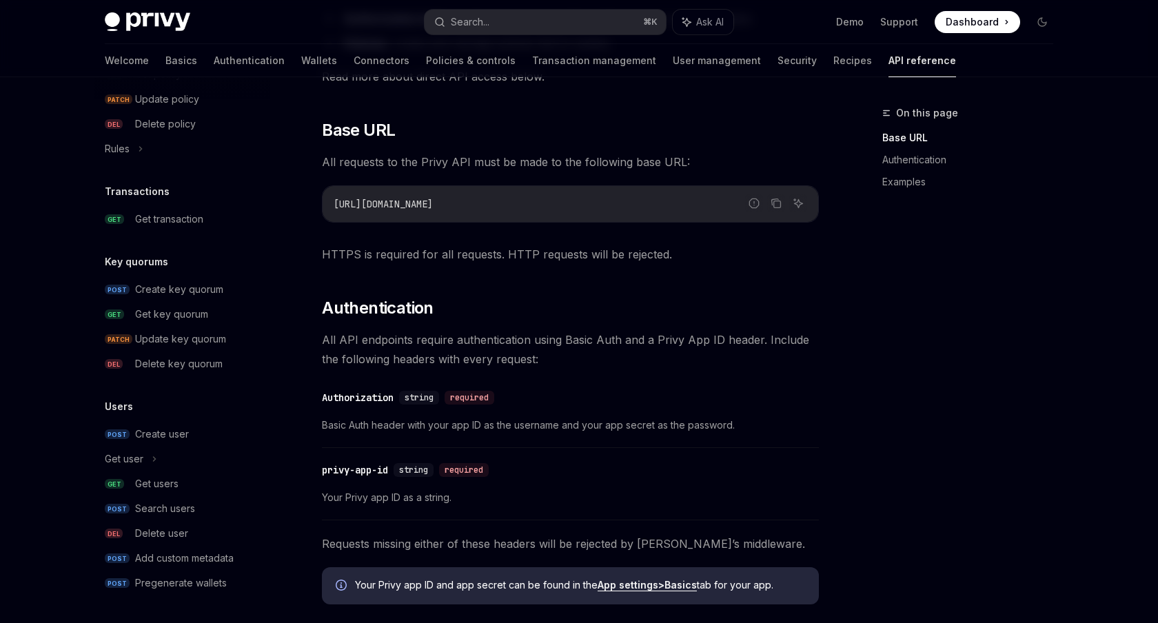
scroll to position [316, 0]
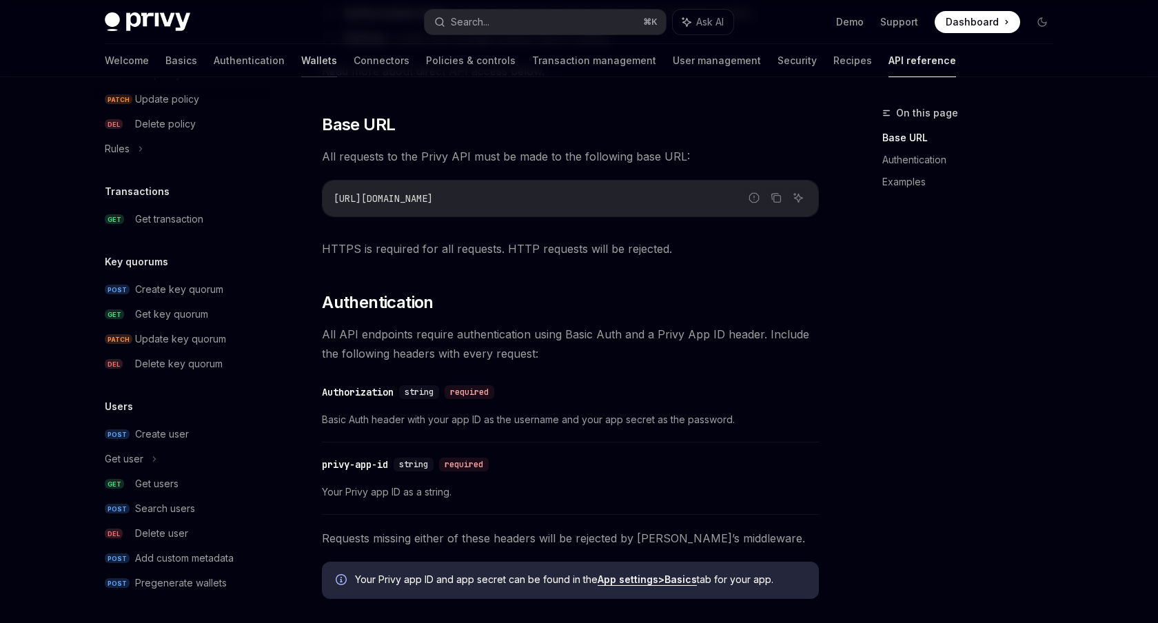
click at [301, 65] on link "Wallets" at bounding box center [319, 60] width 36 height 33
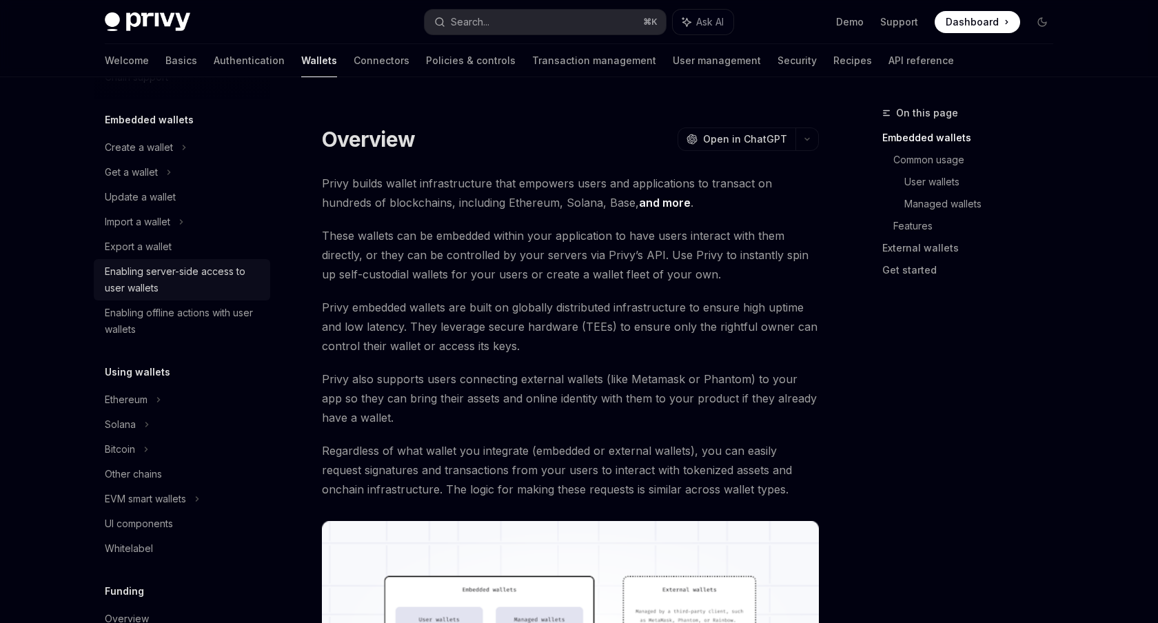
scroll to position [59, 0]
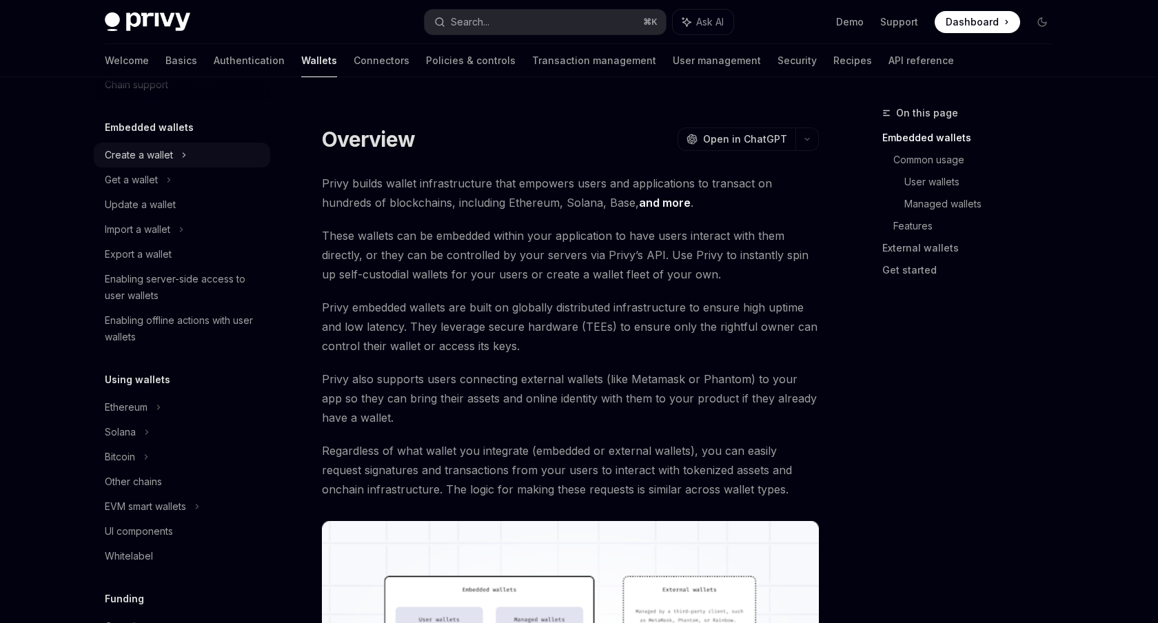
click at [181, 159] on icon at bounding box center [184, 155] width 6 height 17
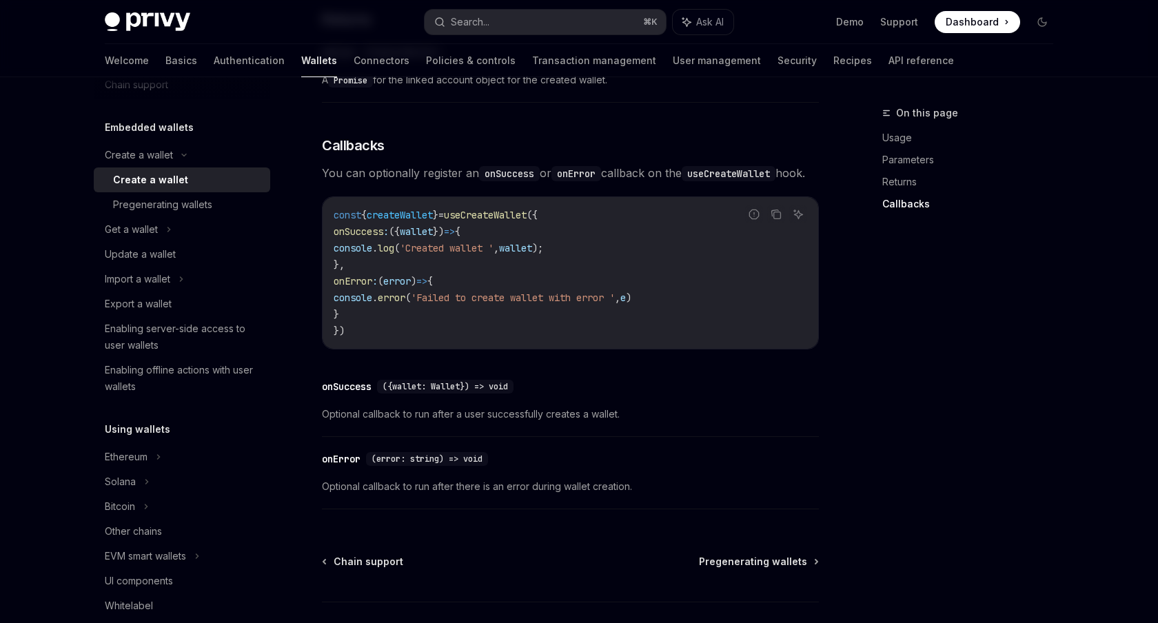
scroll to position [940, 0]
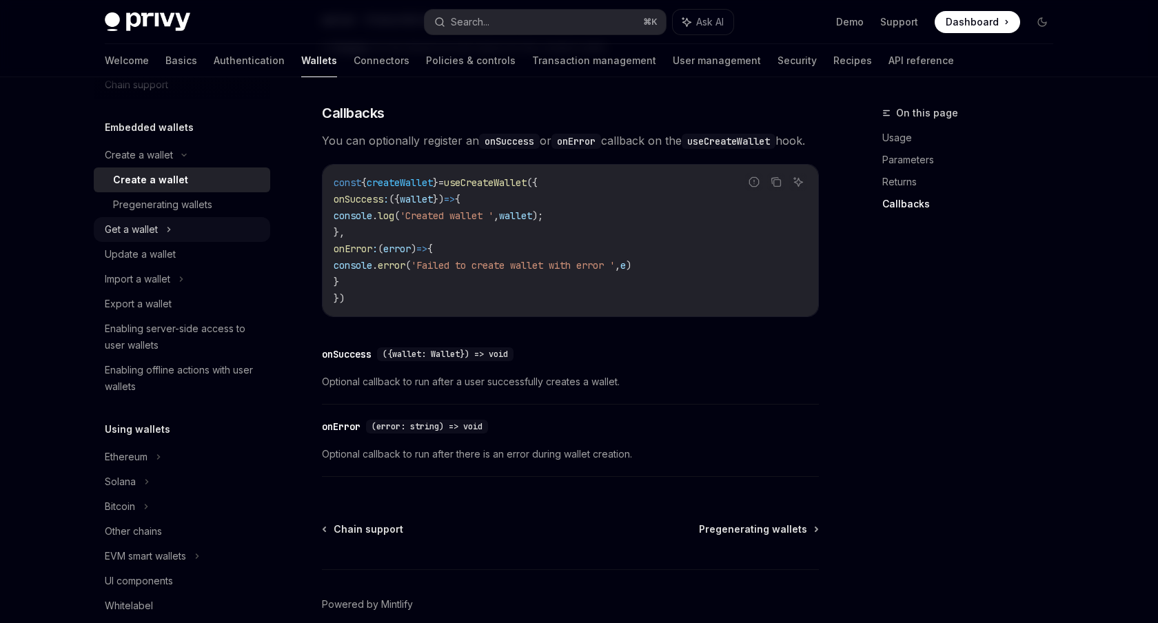
click at [172, 226] on icon at bounding box center [169, 229] width 6 height 17
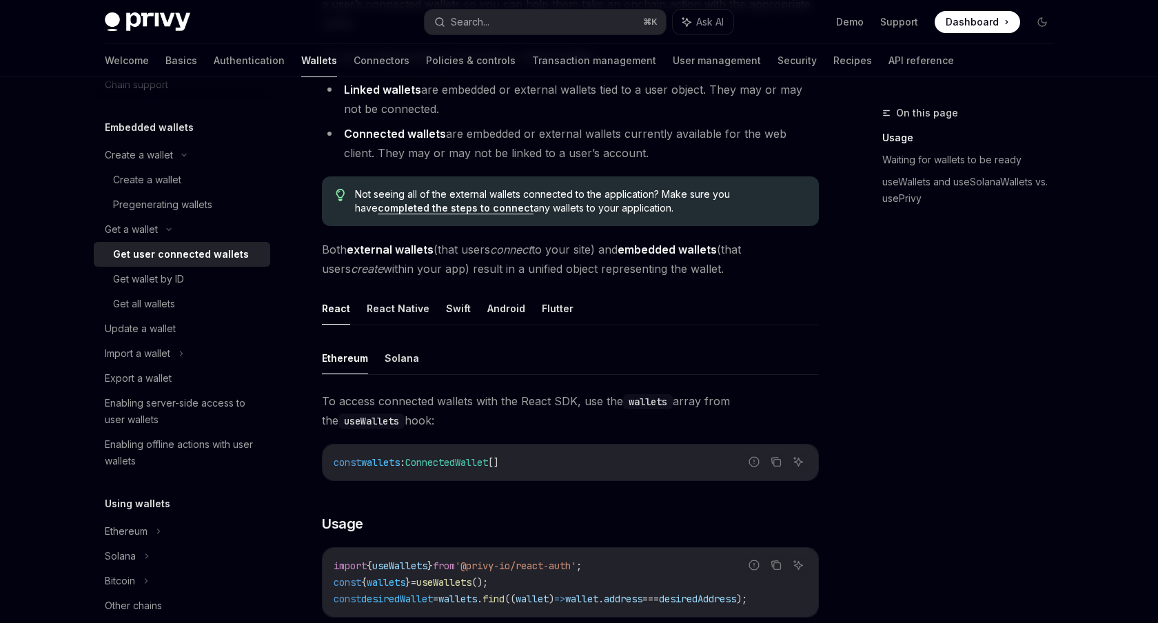
scroll to position [263, 0]
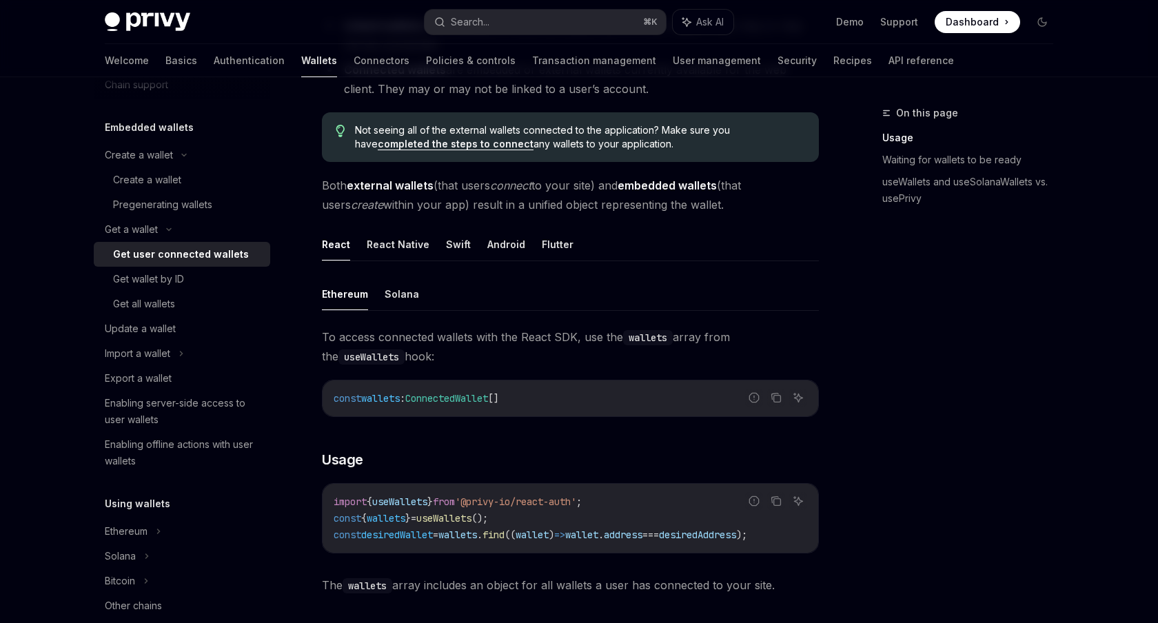
click at [736, 537] on span "desiredAddress" at bounding box center [697, 535] width 77 height 12
click at [761, 587] on span "The wallets array includes an object for all wallets a user has connected to yo…" at bounding box center [570, 585] width 497 height 19
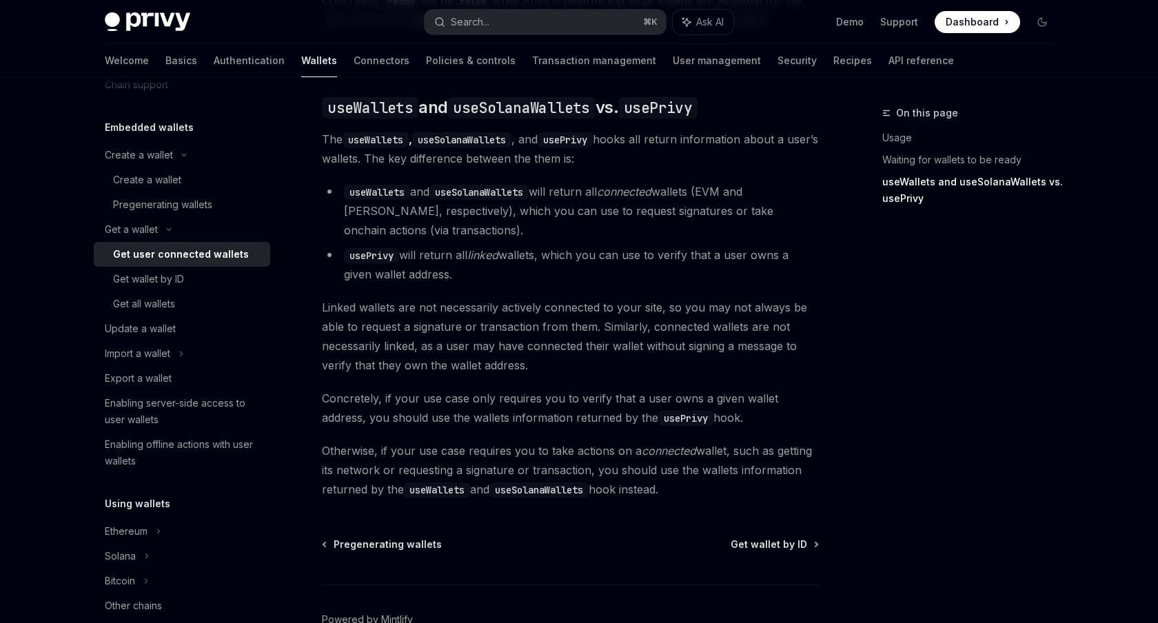
scroll to position [1159, 0]
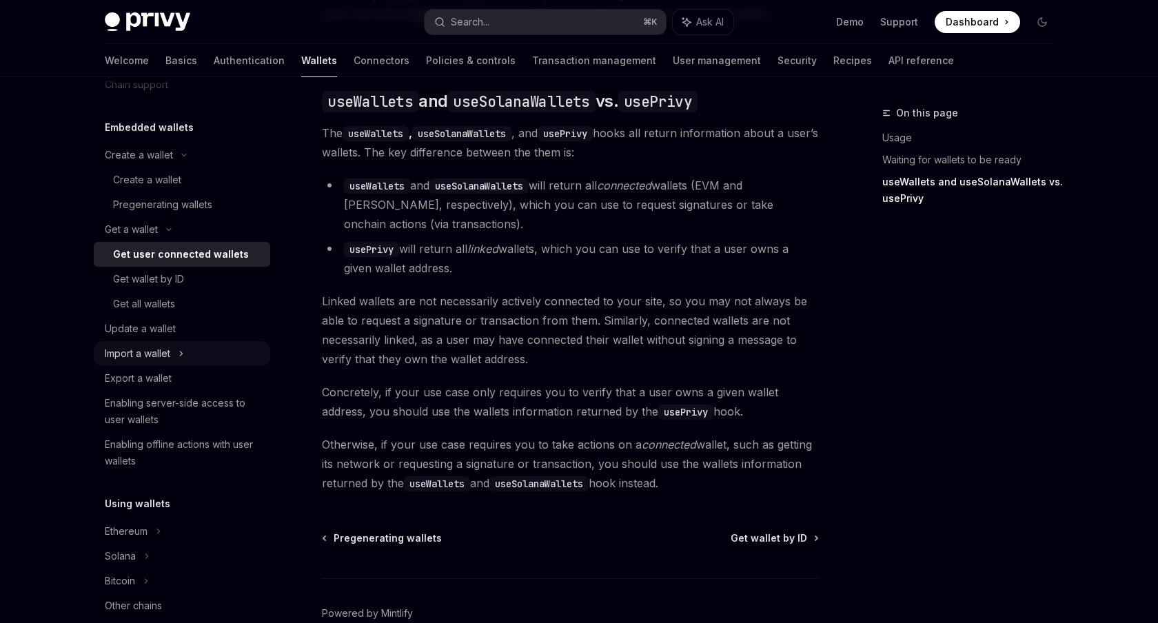
click at [179, 352] on div "Import a wallet" at bounding box center [182, 353] width 176 height 25
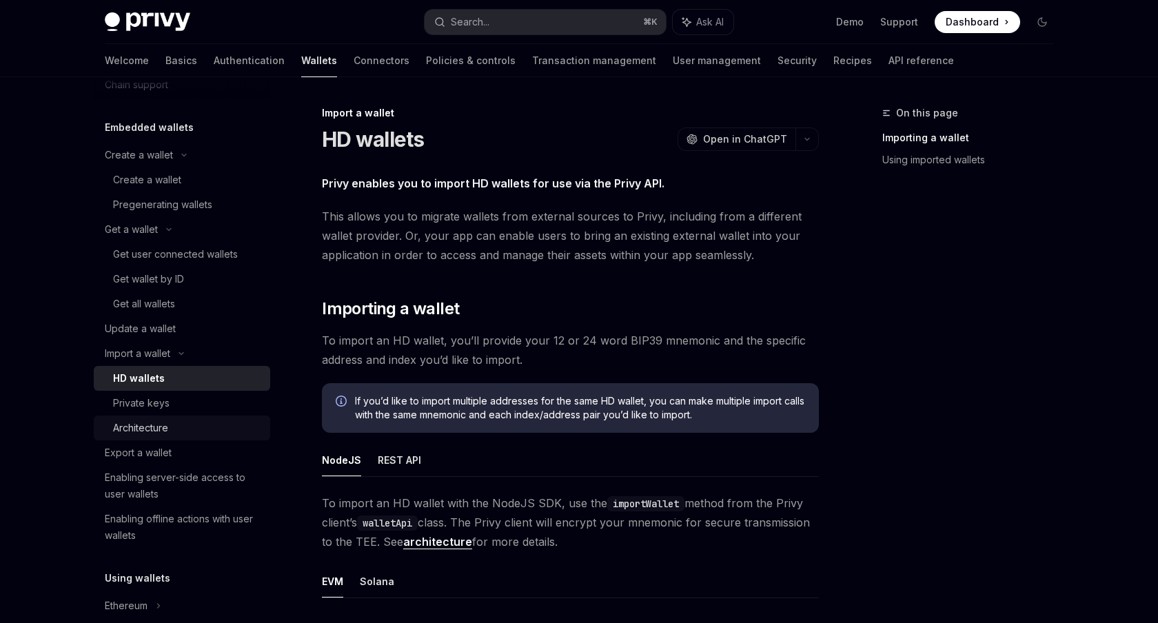
click at [176, 426] on div "Architecture" at bounding box center [187, 428] width 149 height 17
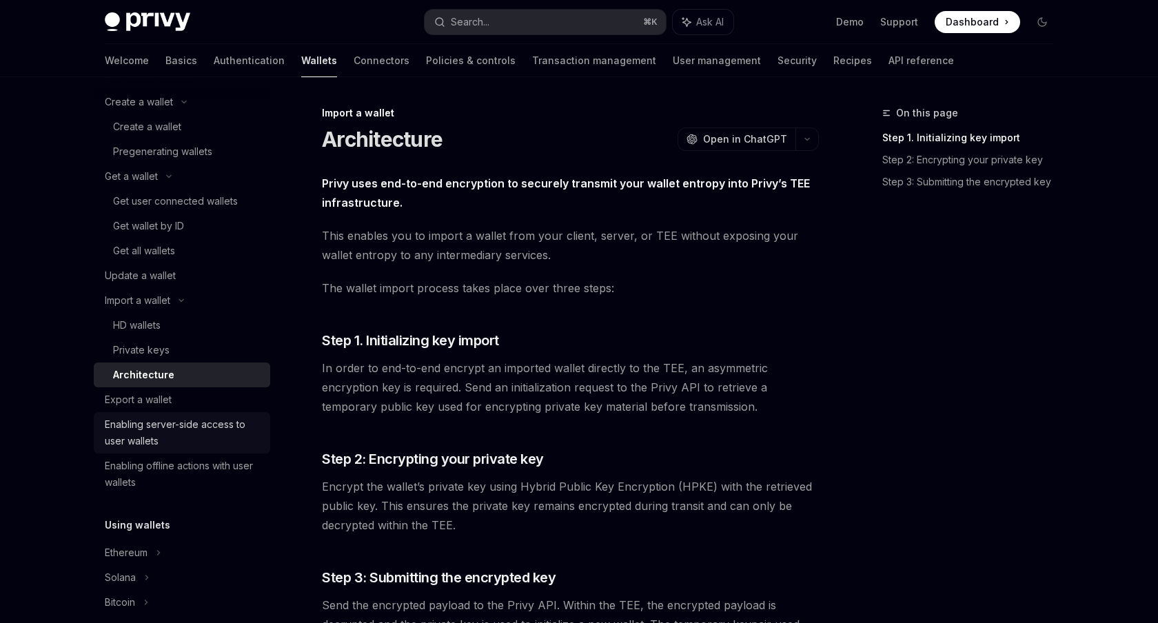
scroll to position [113, 0]
click at [190, 437] on div "Enabling server-side access to user wallets" at bounding box center [183, 431] width 157 height 33
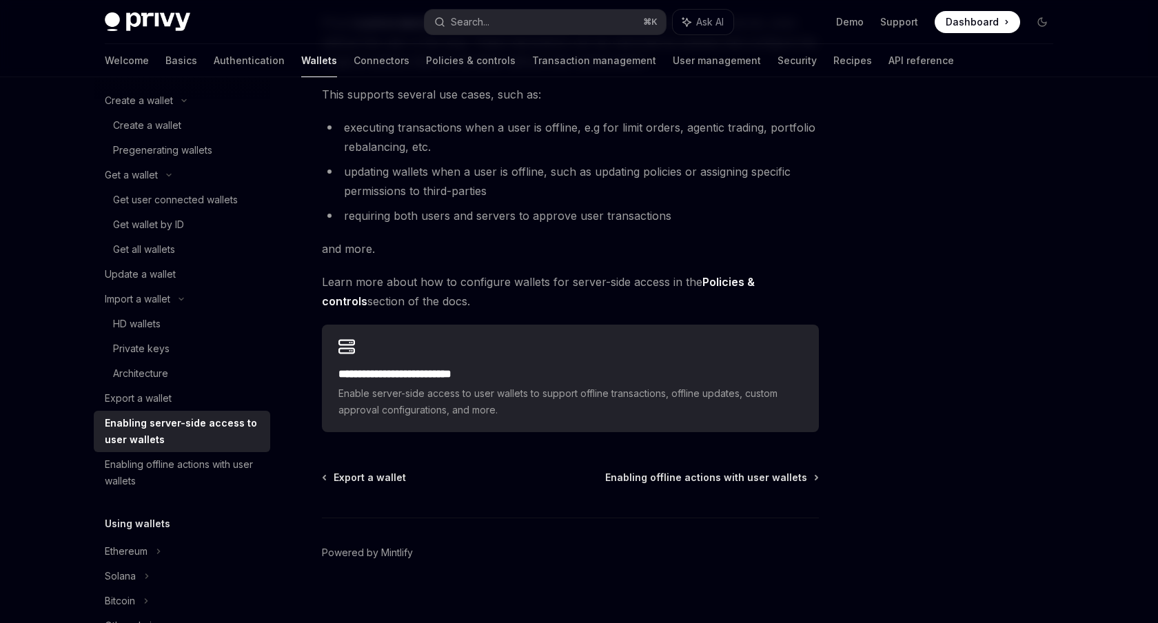
scroll to position [199, 0]
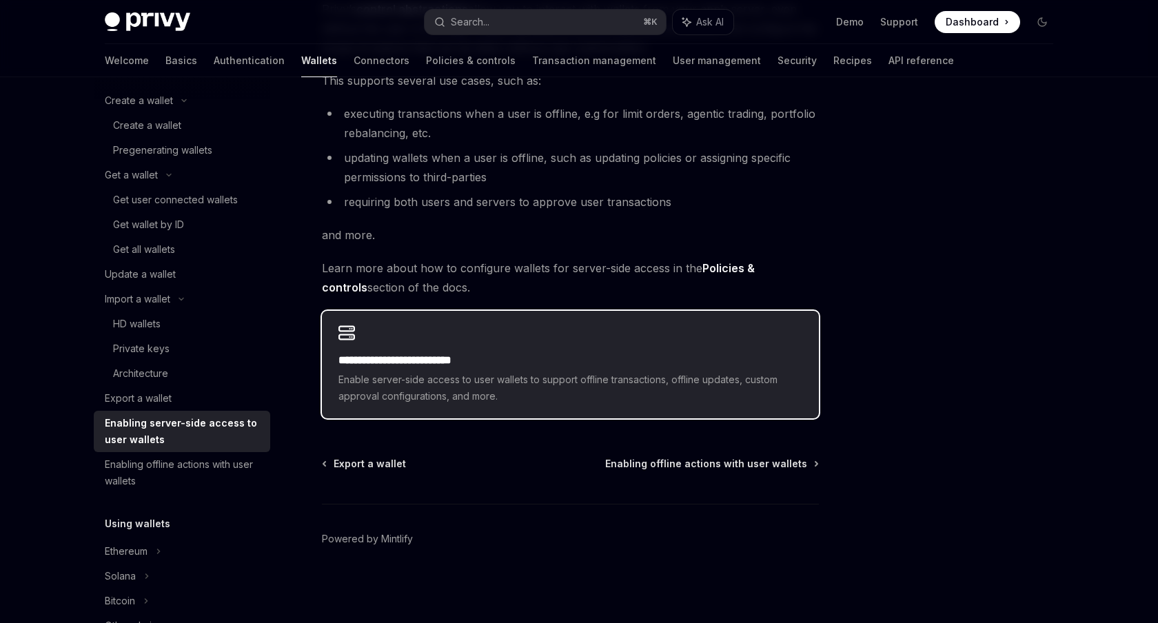
click at [427, 360] on h2 "**********" at bounding box center [570, 360] width 464 height 17
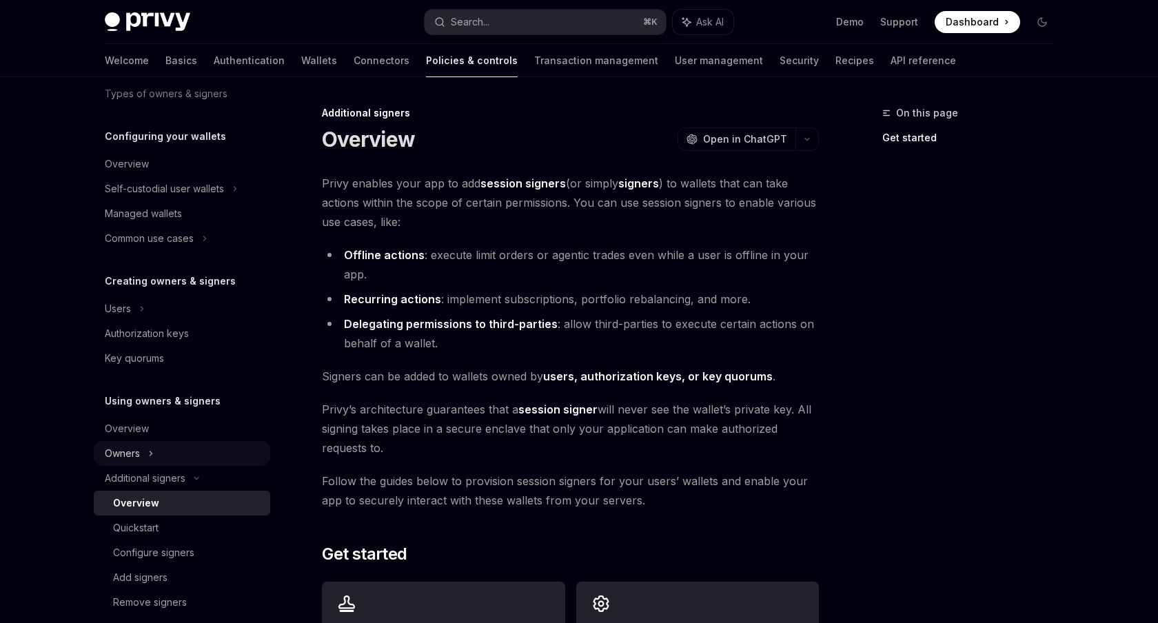
click at [151, 455] on icon at bounding box center [151, 453] width 6 height 17
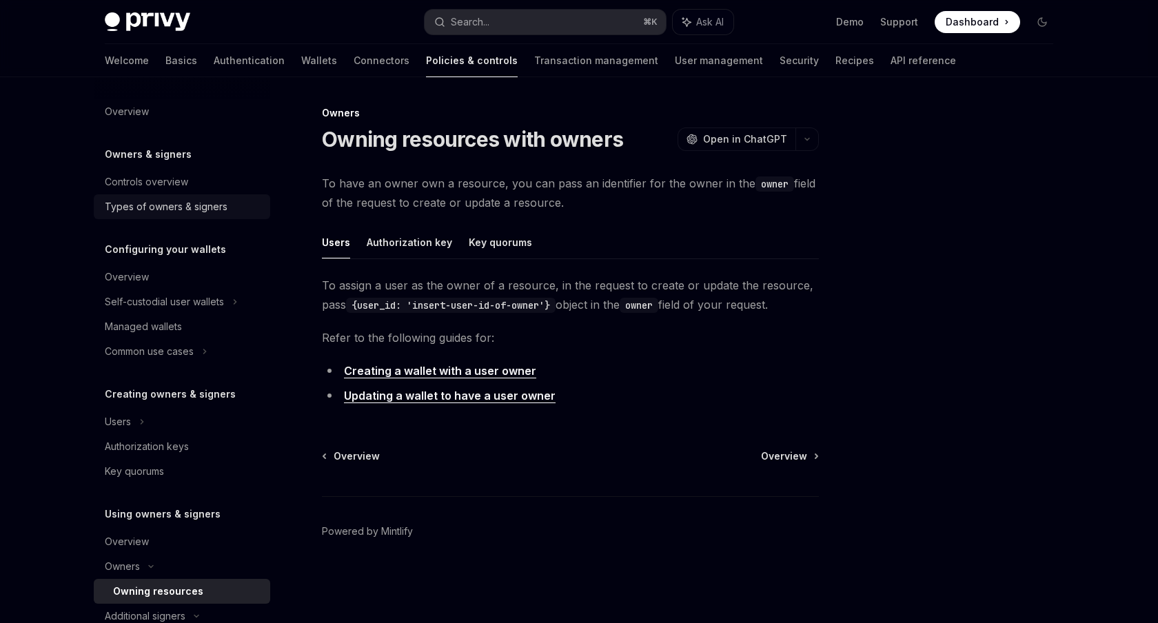
click at [156, 198] on link "Types of owners & signers" at bounding box center [182, 206] width 176 height 25
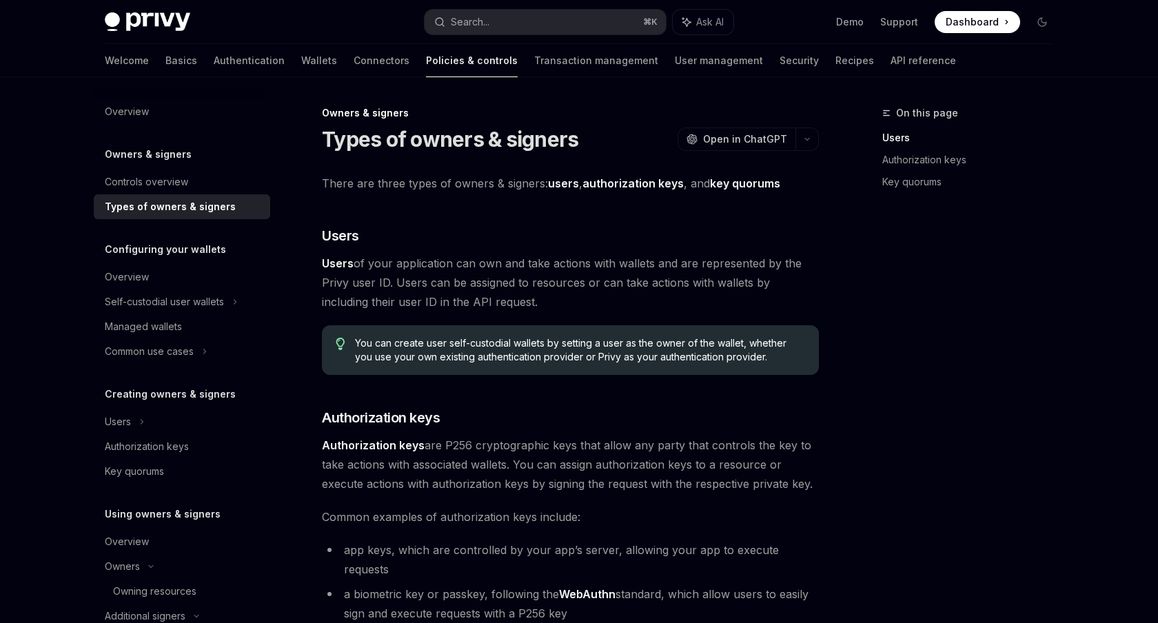
click at [220, 59] on div "Welcome Basics Authentication Wallets Connectors Policies & controls Transactio…" at bounding box center [530, 60] width 851 height 33
click at [301, 59] on link "Wallets" at bounding box center [319, 60] width 36 height 33
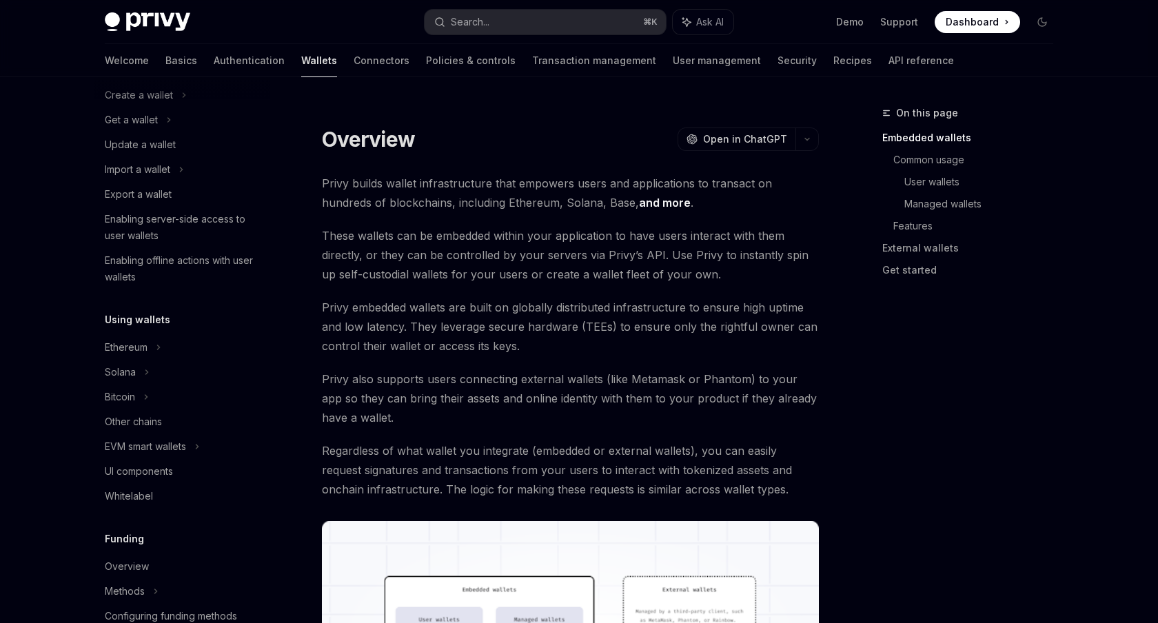
scroll to position [119, 0]
click at [156, 343] on icon at bounding box center [159, 346] width 6 height 17
type textarea "*"
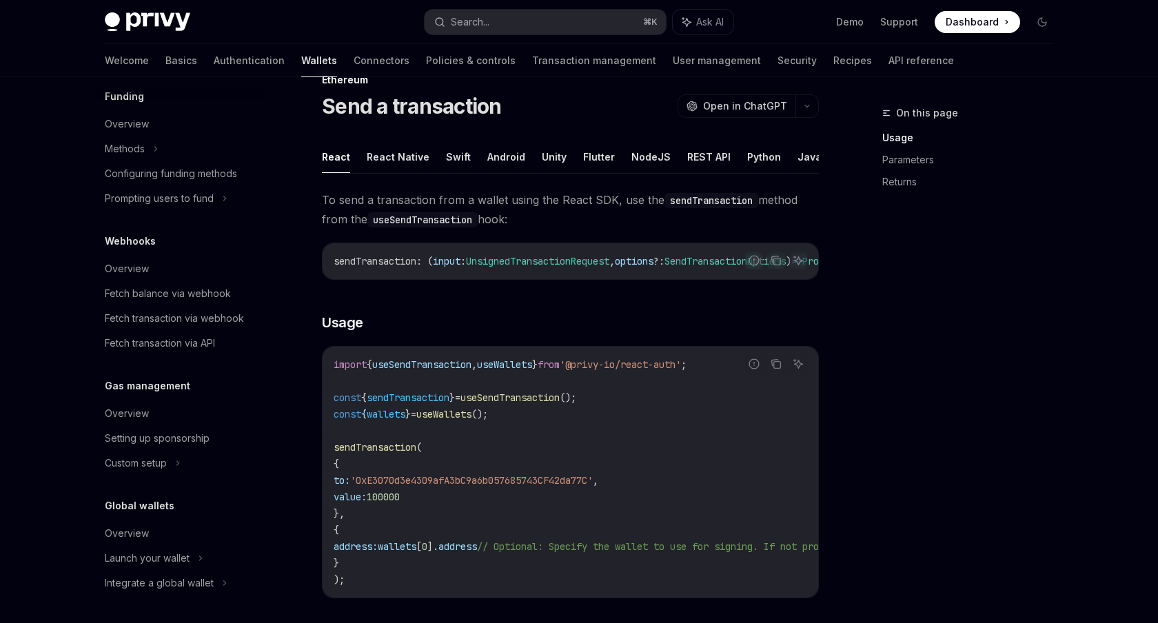
scroll to position [34, 0]
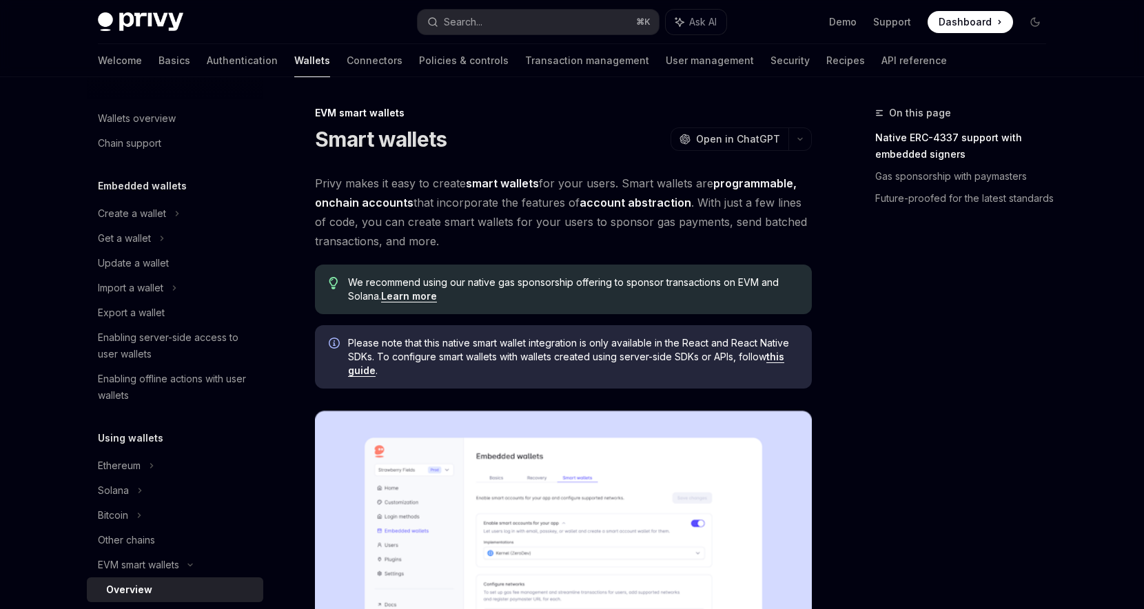
click at [616, 203] on link "account abstraction" at bounding box center [636, 203] width 112 height 14
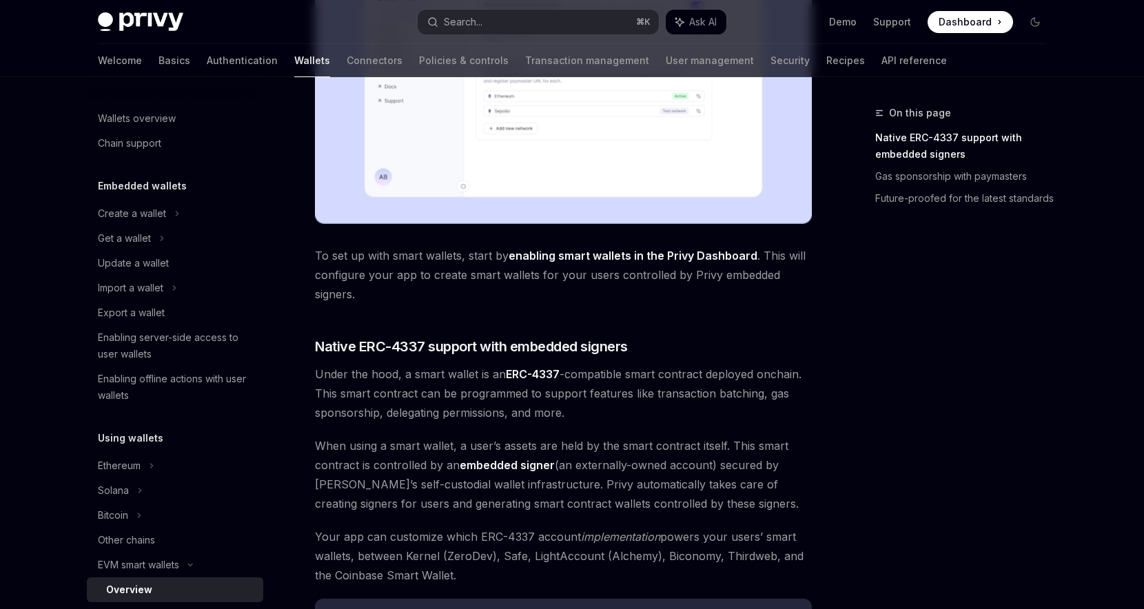
scroll to position [450, 0]
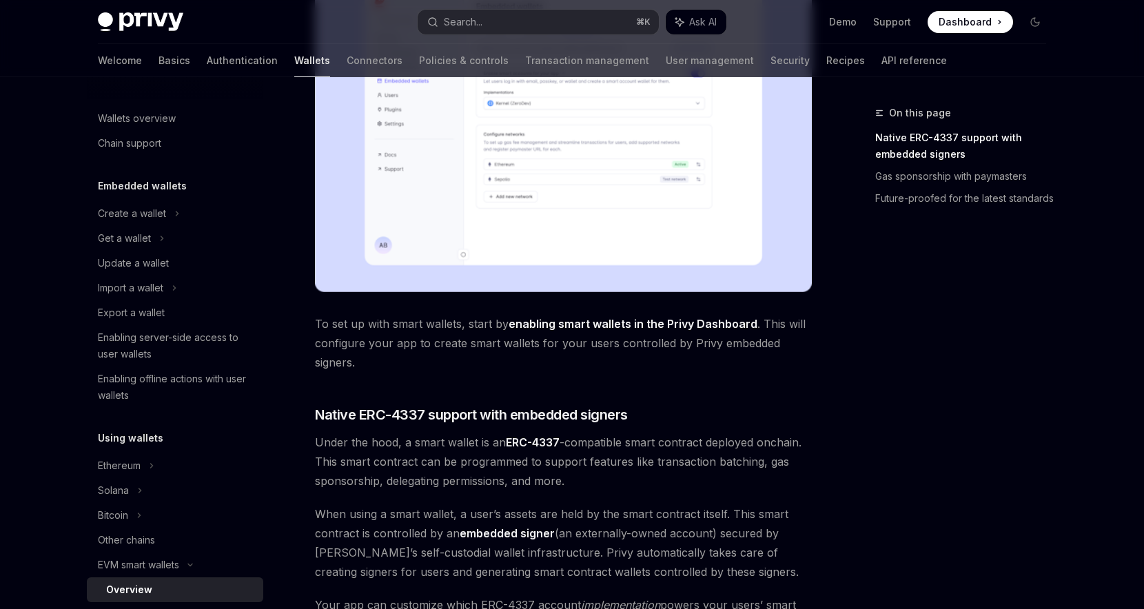
click at [548, 326] on link "enabling smart wallets in the Privy Dashboard" at bounding box center [633, 324] width 249 height 14
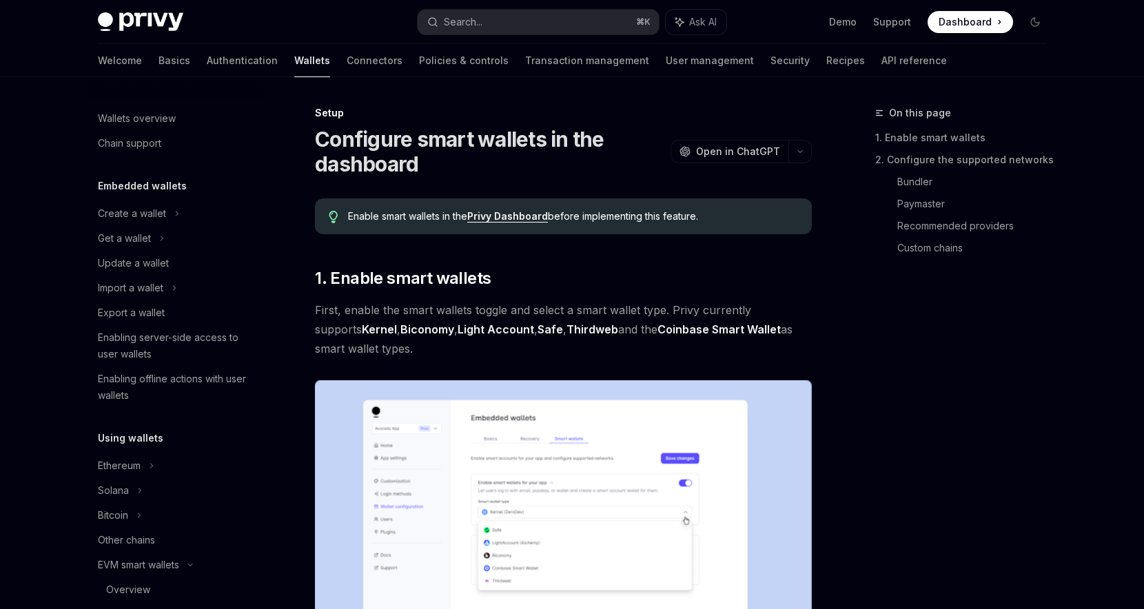
scroll to position [296, 0]
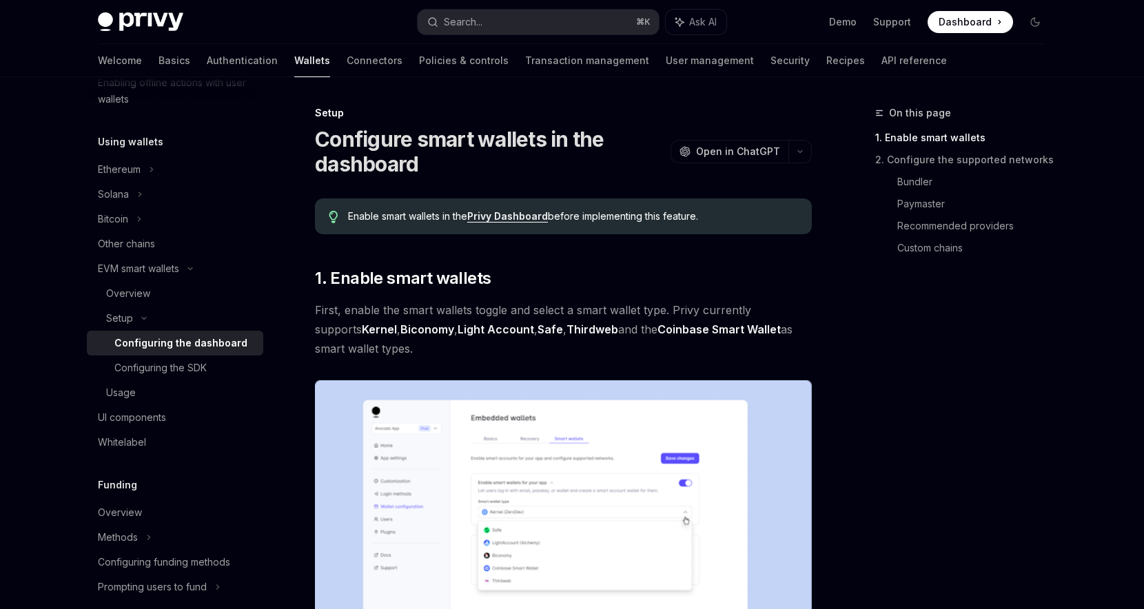
click at [509, 216] on link "Privy Dashboard" at bounding box center [507, 216] width 81 height 12
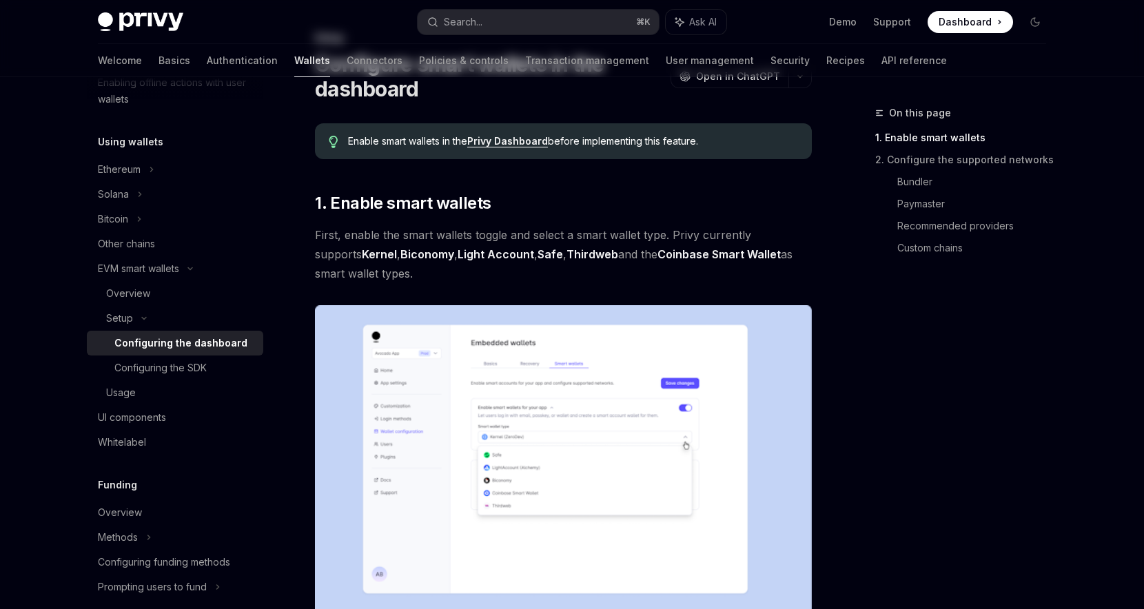
scroll to position [101, 0]
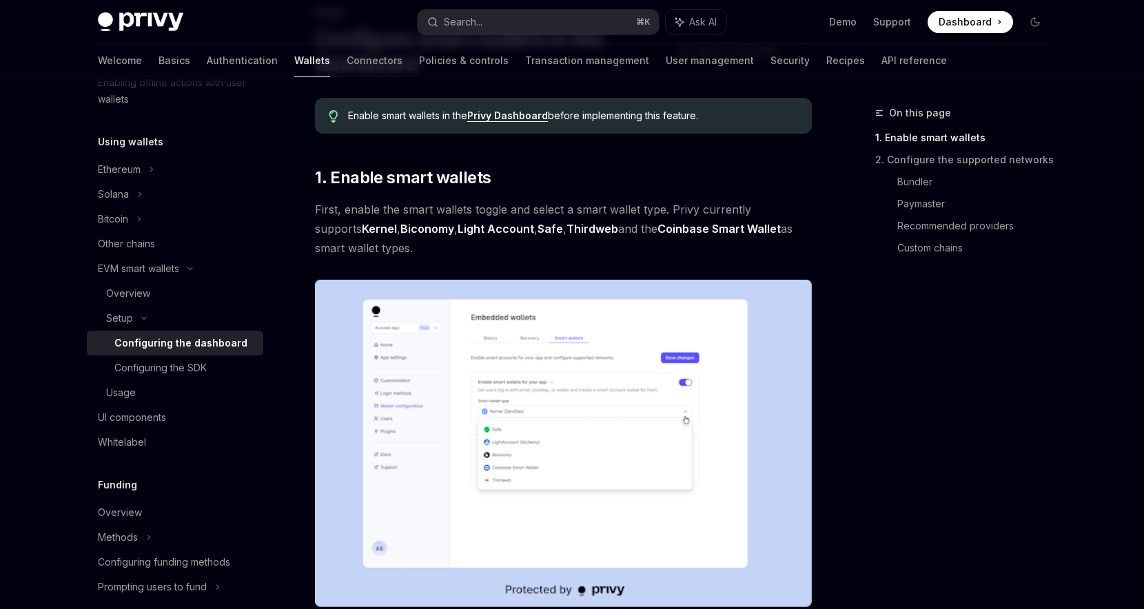
click at [467, 254] on span "First, enable the smart wallets toggle and select a smart wallet type. Privy cu…" at bounding box center [563, 229] width 497 height 58
click at [145, 295] on div "Overview" at bounding box center [128, 293] width 44 height 17
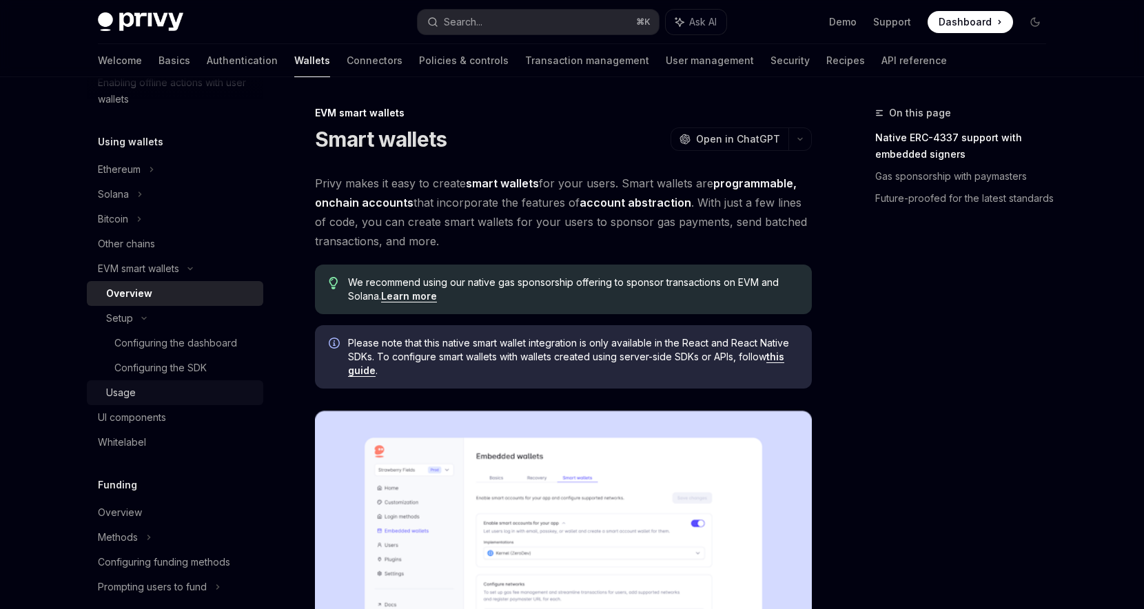
click at [156, 393] on div "Usage" at bounding box center [180, 393] width 149 height 17
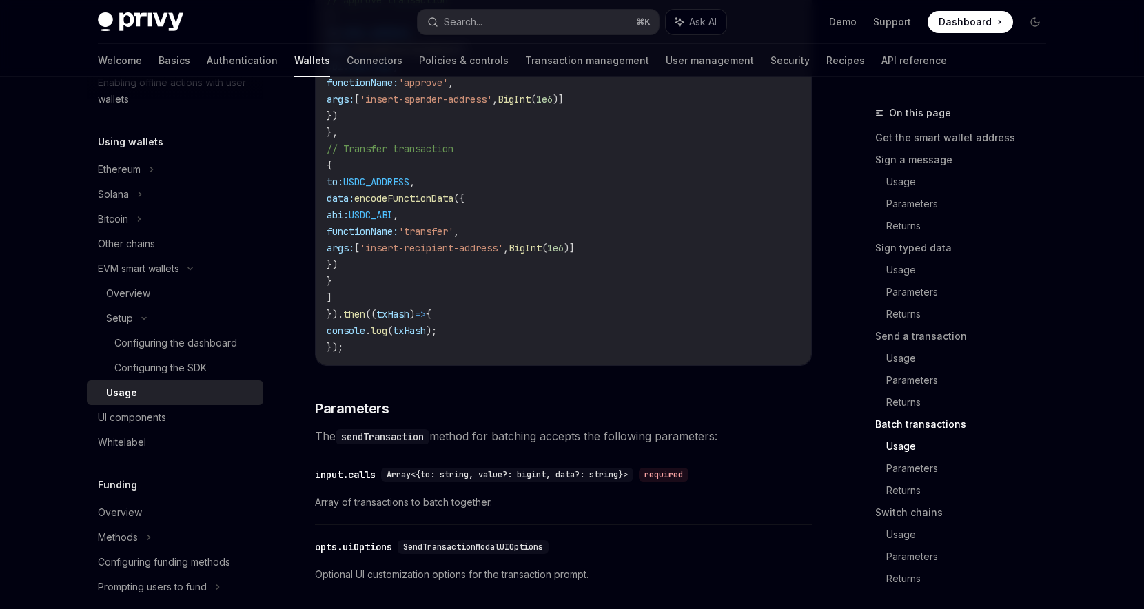
scroll to position [3080, 0]
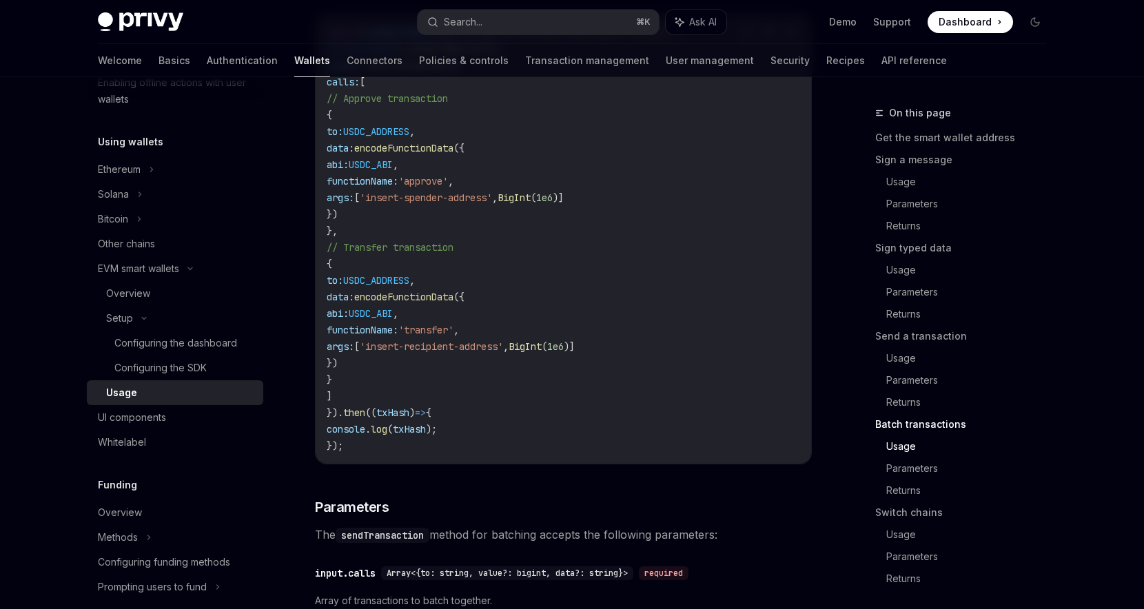
click at [466, 55] on span "useSmartWallets" at bounding box center [445, 49] width 83 height 12
copy code "const { client } = useSmartWallets ();"
click at [398, 320] on span "," at bounding box center [396, 313] width 6 height 12
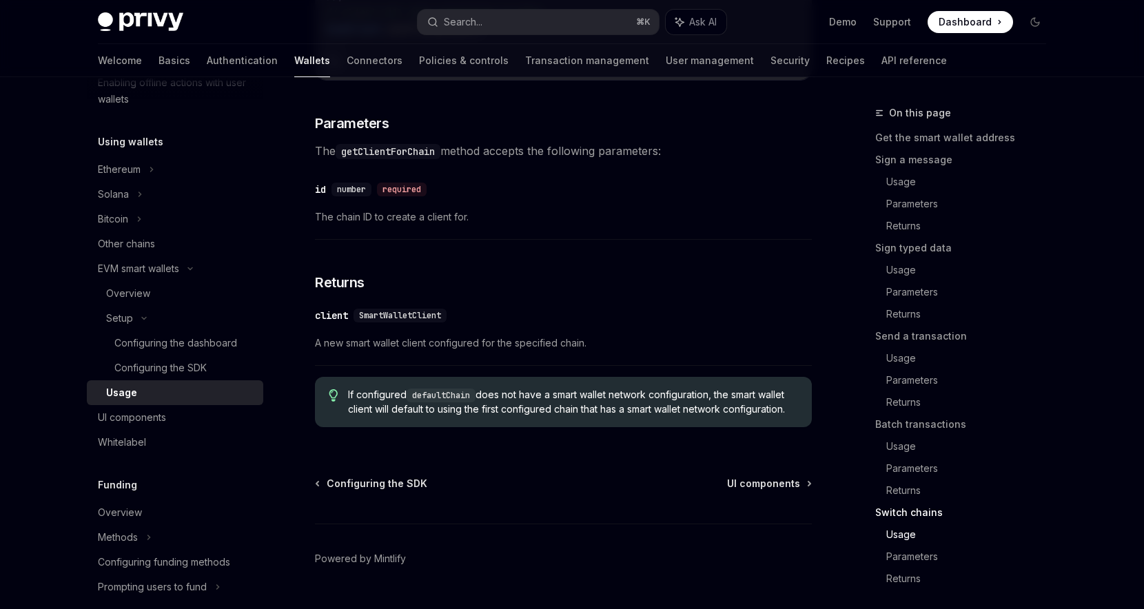
scroll to position [4264, 0]
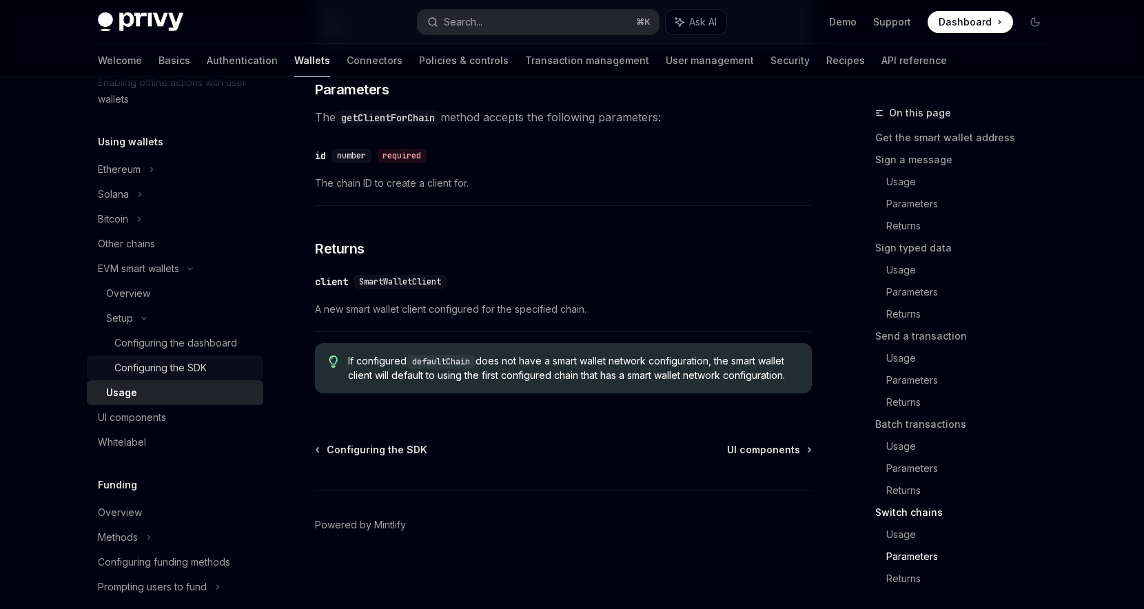
click at [195, 371] on div "Configuring the SDK" at bounding box center [160, 368] width 92 height 17
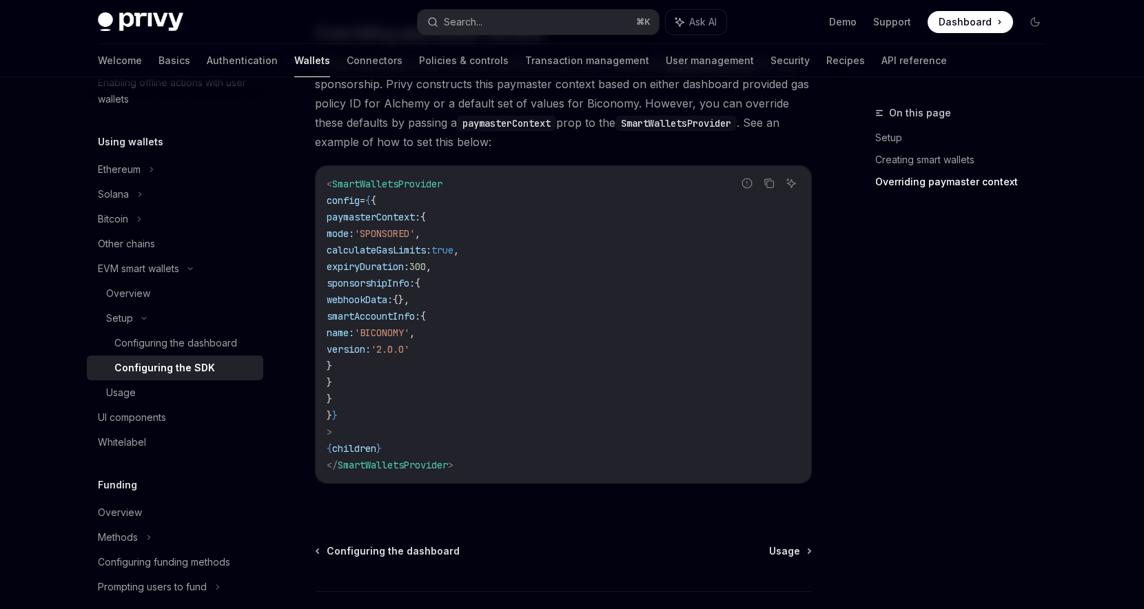
scroll to position [1186, 0]
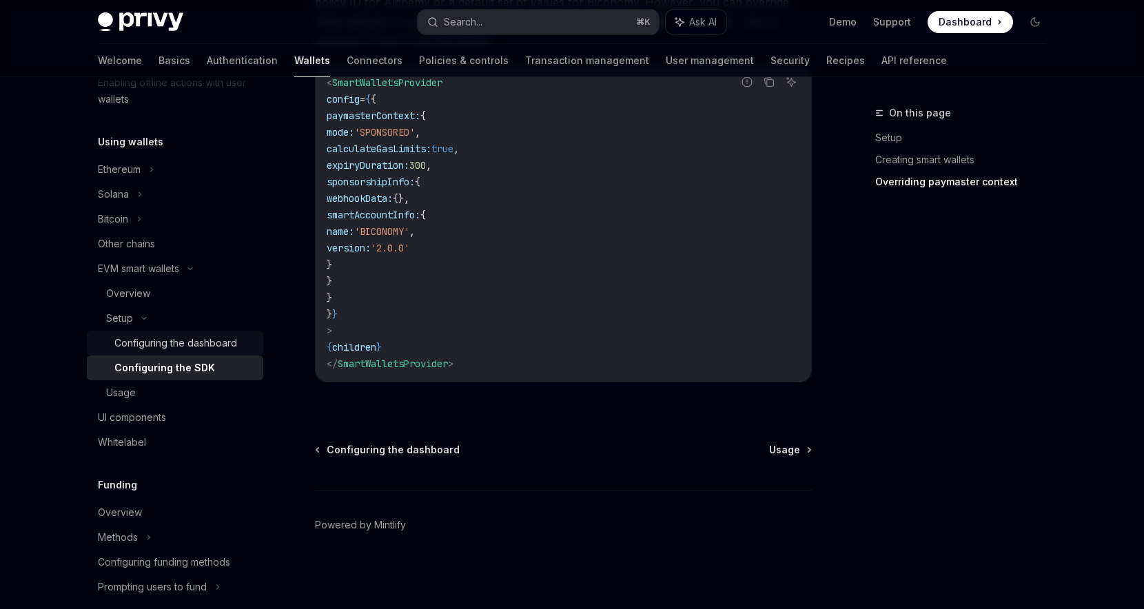
click at [156, 349] on div "Configuring the dashboard" at bounding box center [175, 343] width 123 height 17
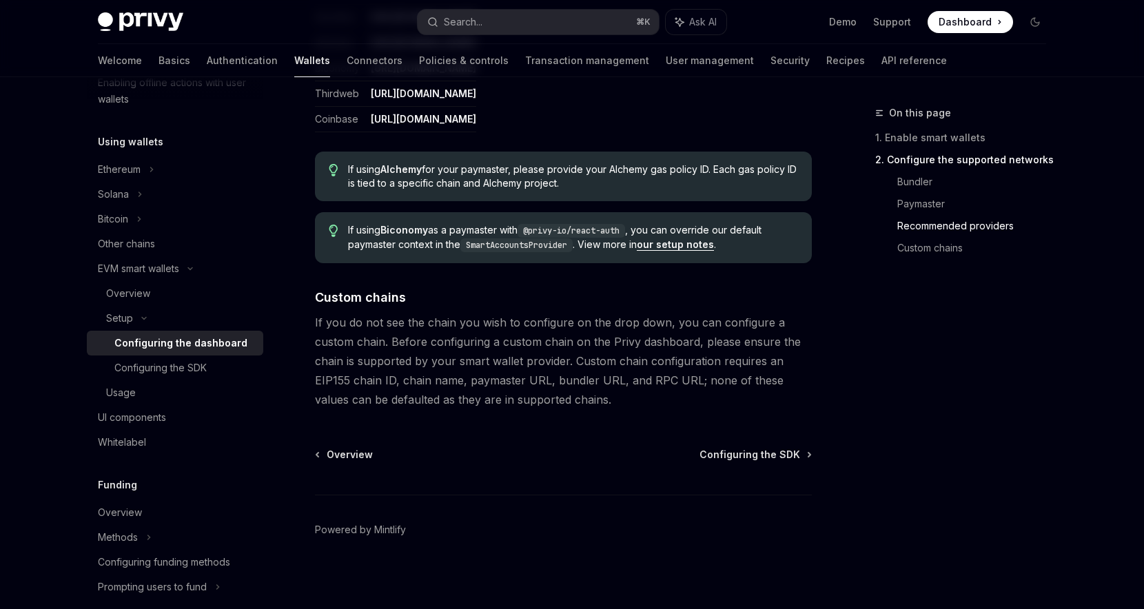
scroll to position [1844, 0]
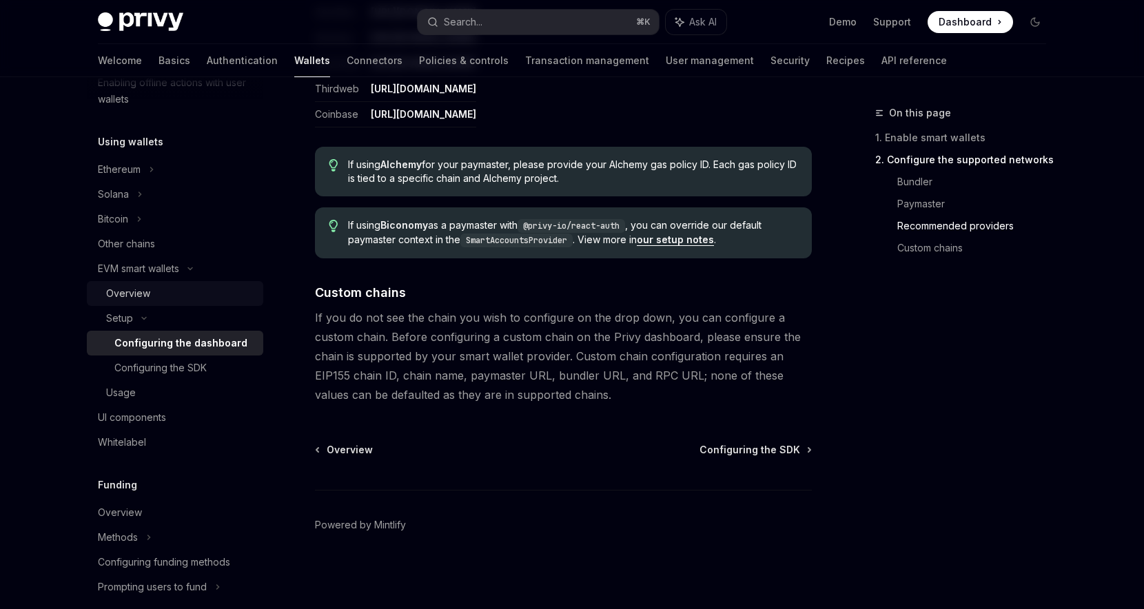
click at [121, 286] on div "Overview" at bounding box center [128, 293] width 44 height 17
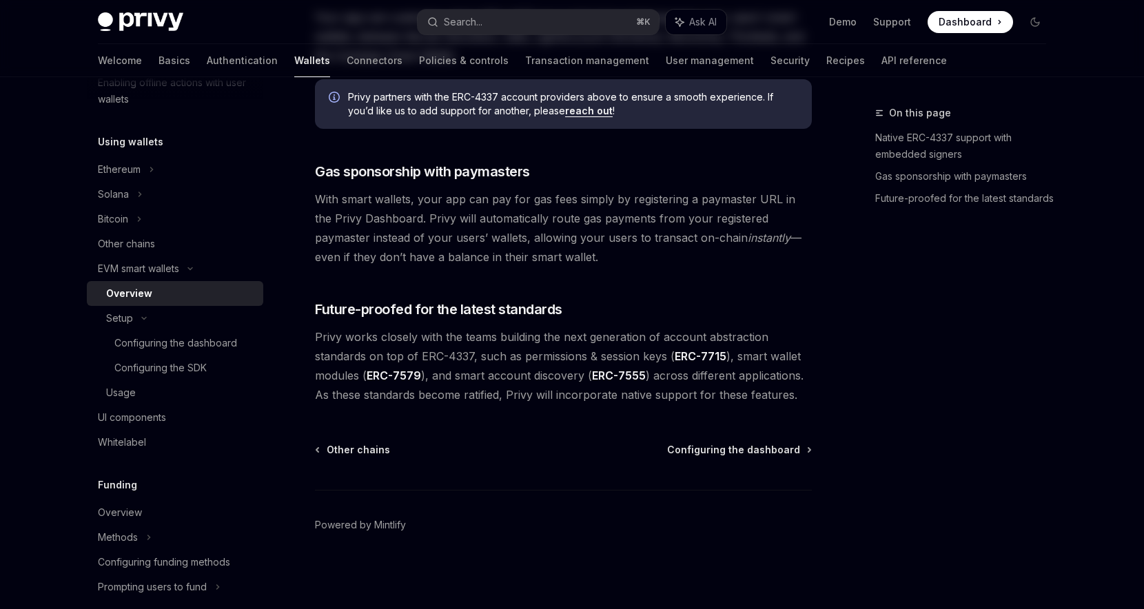
type textarea "*"
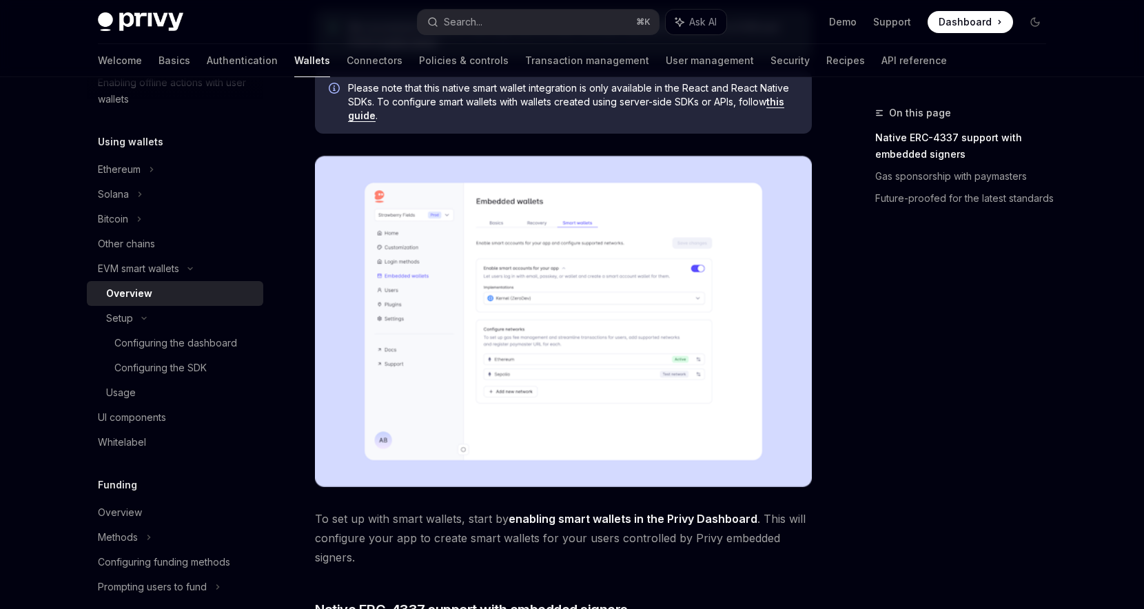
scroll to position [340, 0]
